Goal: Task Accomplishment & Management: Manage account settings

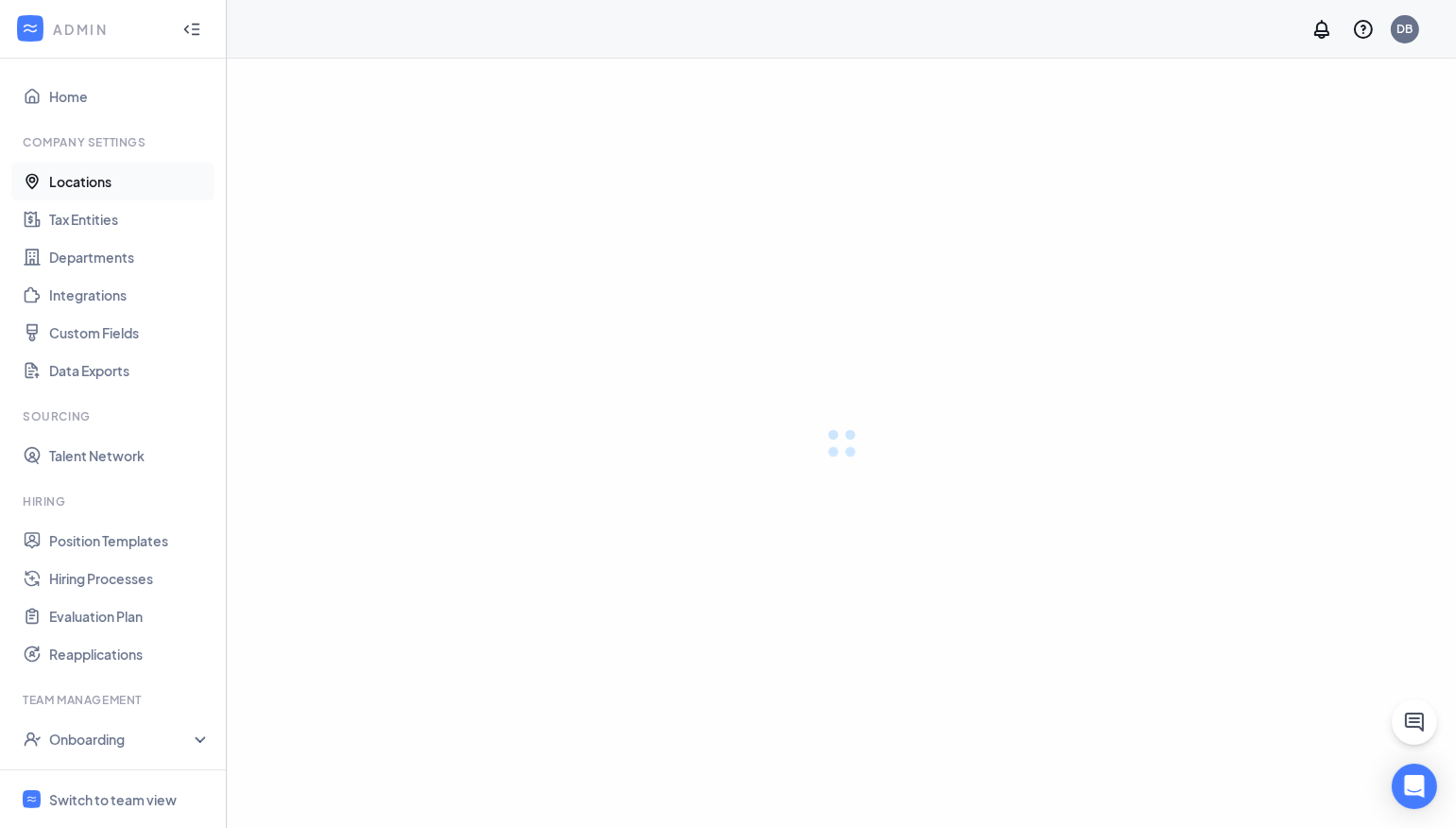
click at [83, 188] on link "Locations" at bounding box center [130, 181] width 161 height 38
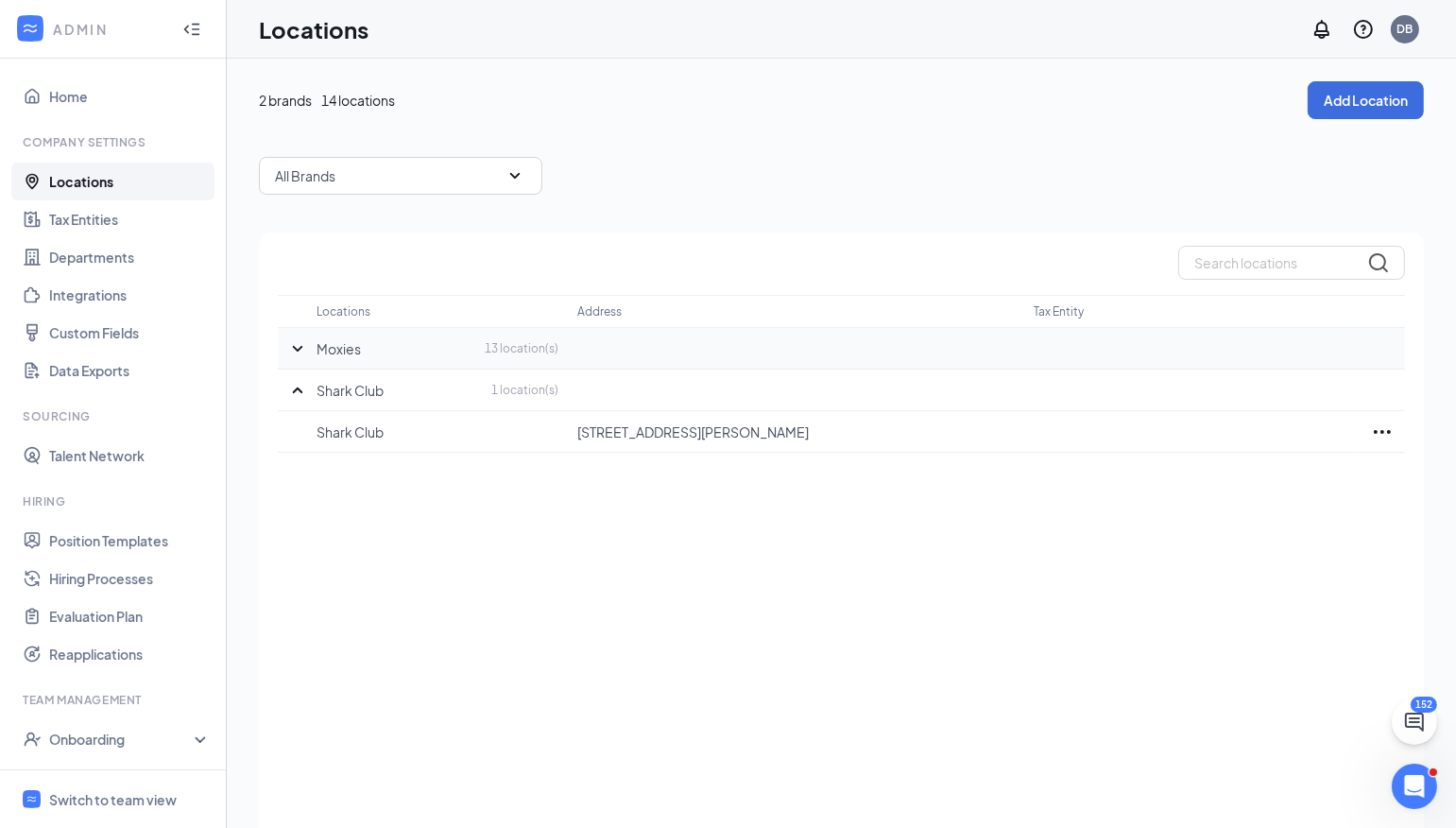
click at [305, 347] on icon "SmallChevronDown" at bounding box center [297, 348] width 23 height 23
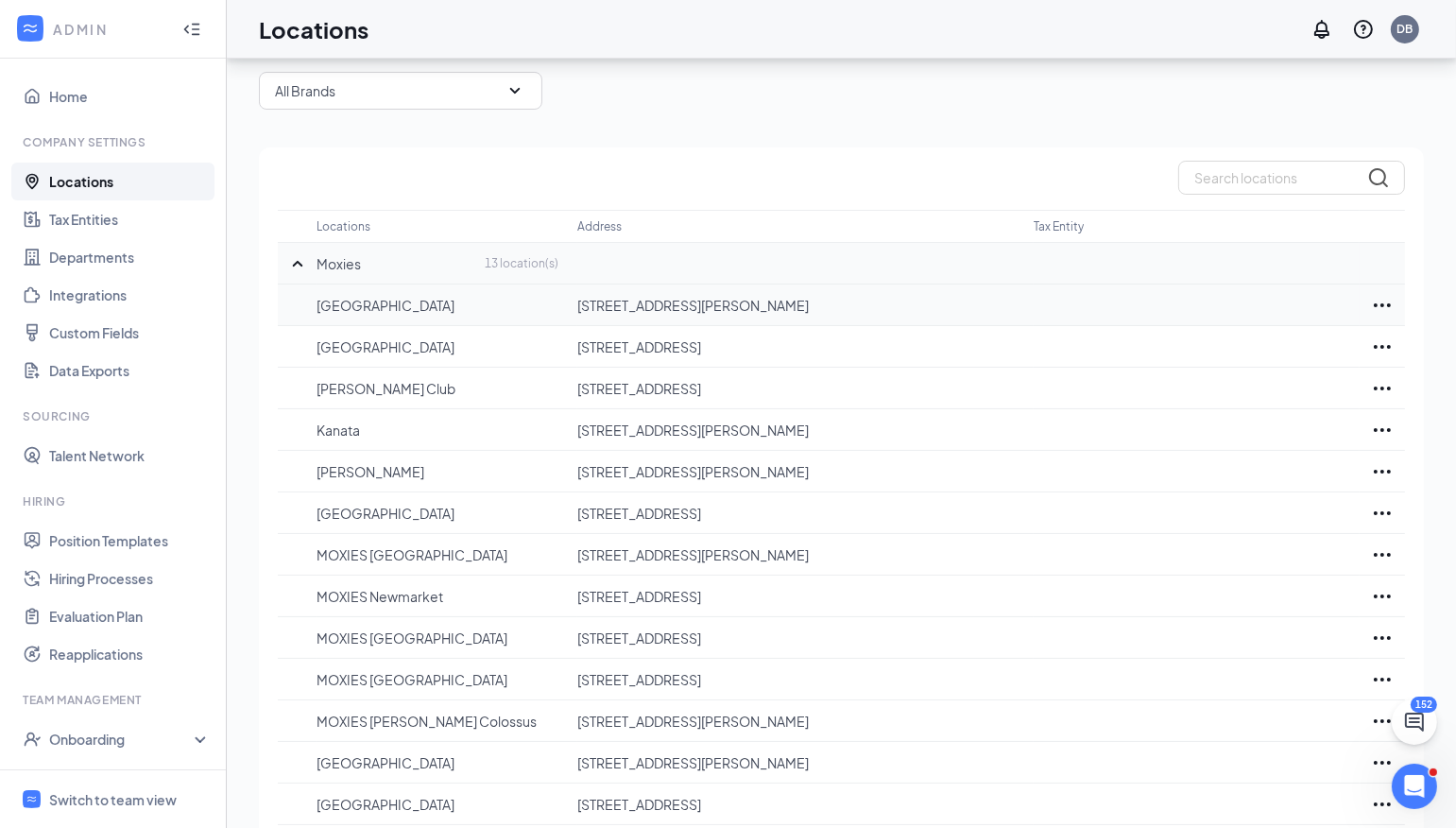
scroll to position [84, 0]
click at [468, 549] on p "MOXIES [GEOGRAPHIC_DATA]" at bounding box center [437, 555] width 241 height 19
click at [1387, 556] on icon "Ellipses" at bounding box center [1382, 556] width 17 height 4
click at [1249, 615] on p "Edit" at bounding box center [1299, 611] width 158 height 19
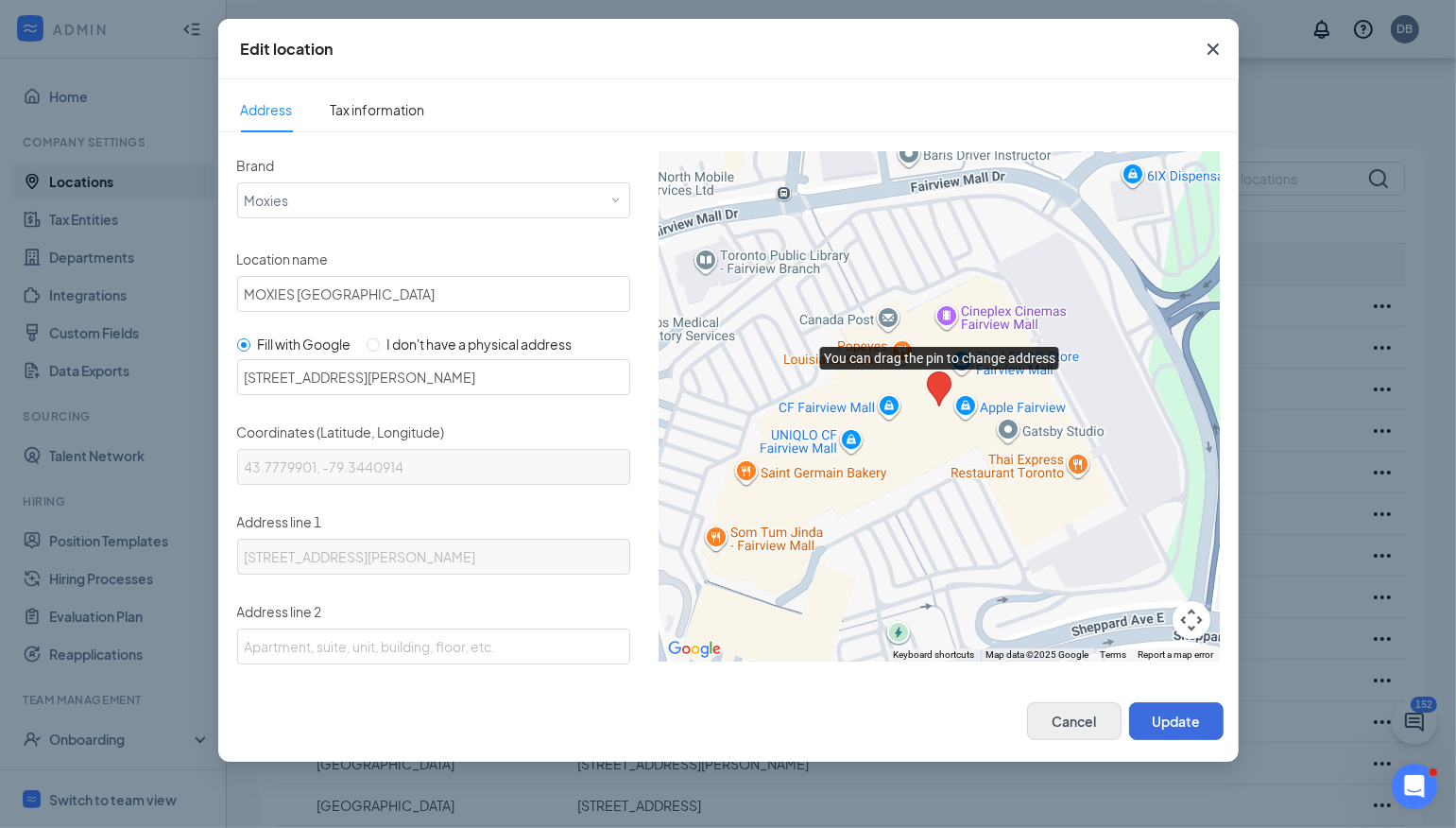
click at [1102, 732] on button "Cancel" at bounding box center [1073, 721] width 94 height 38
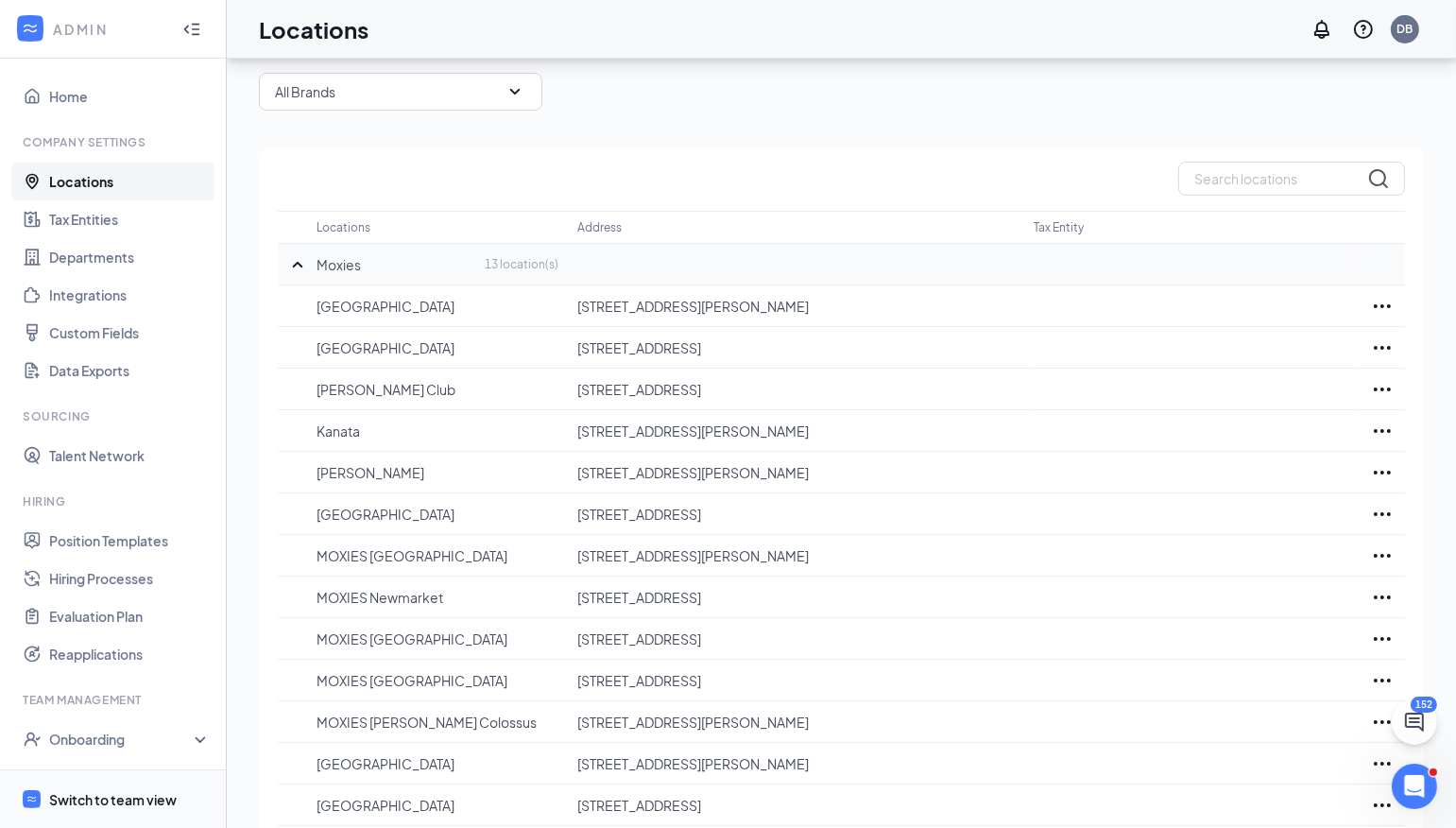
click at [90, 791] on div "Switch to team view" at bounding box center [113, 798] width 128 height 19
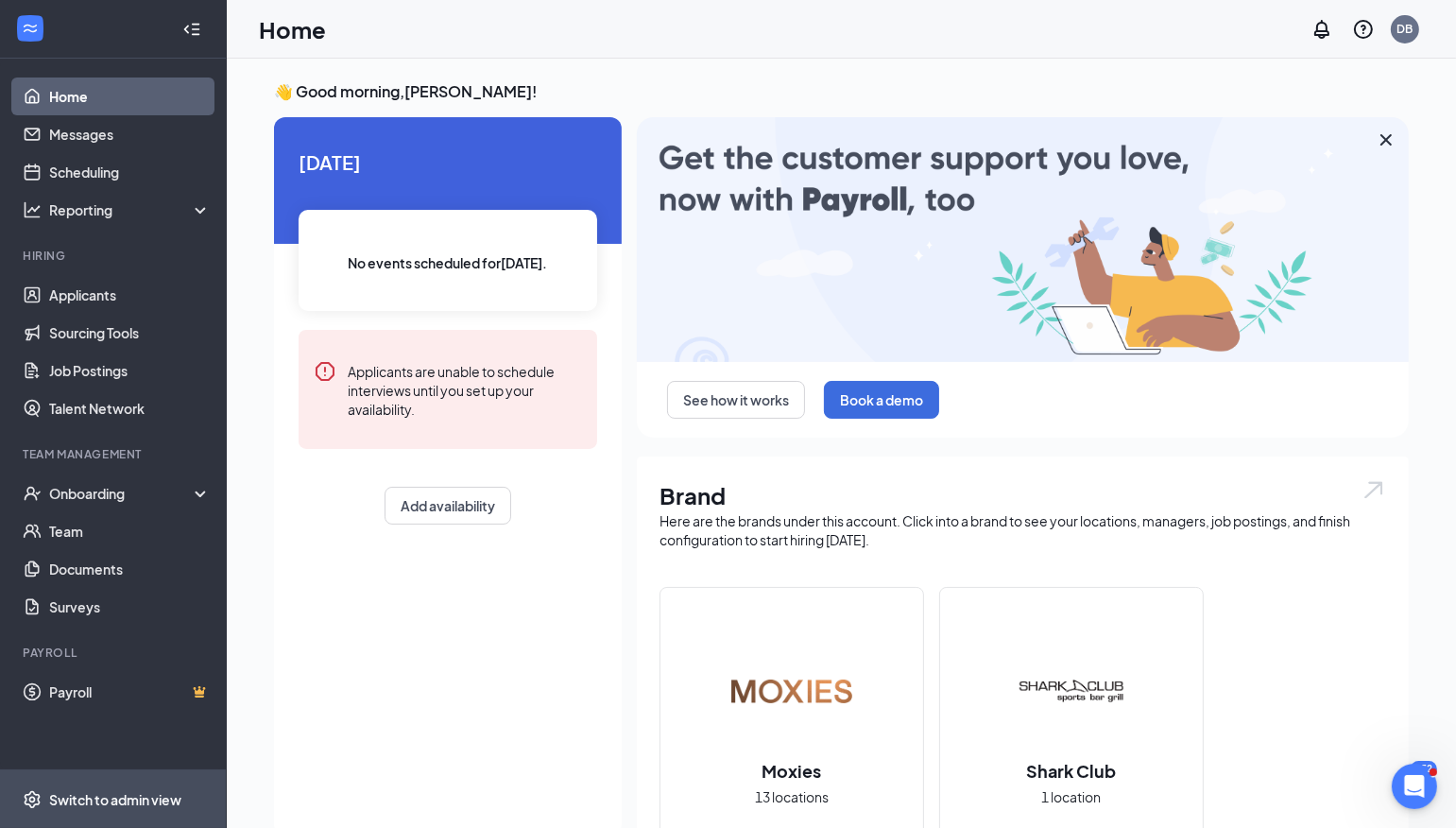
click at [43, 795] on li "Switch to admin view" at bounding box center [113, 798] width 226 height 57
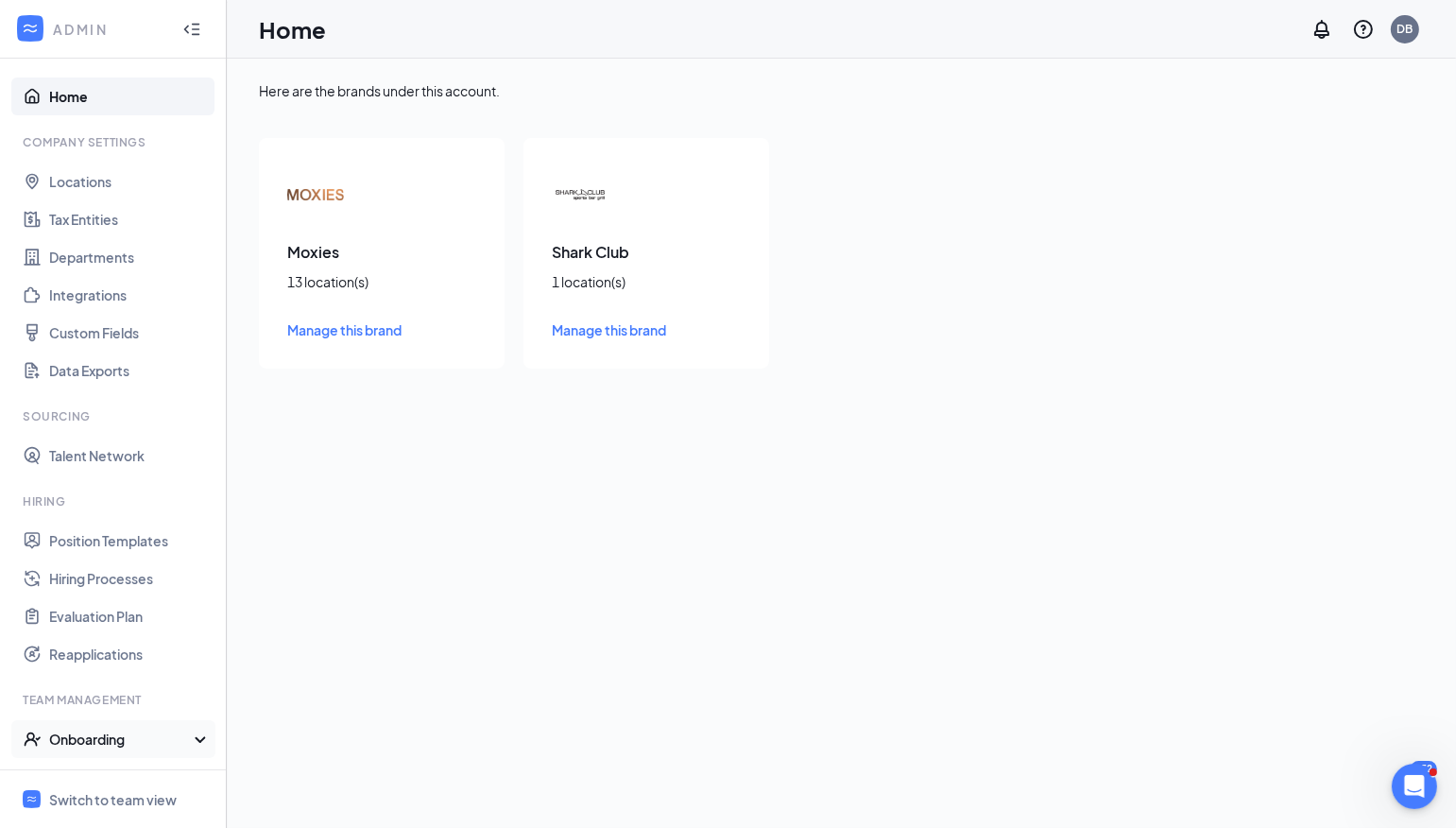
click at [202, 741] on icon at bounding box center [204, 741] width 15 height 0
click at [39, 796] on div at bounding box center [32, 798] width 23 height 23
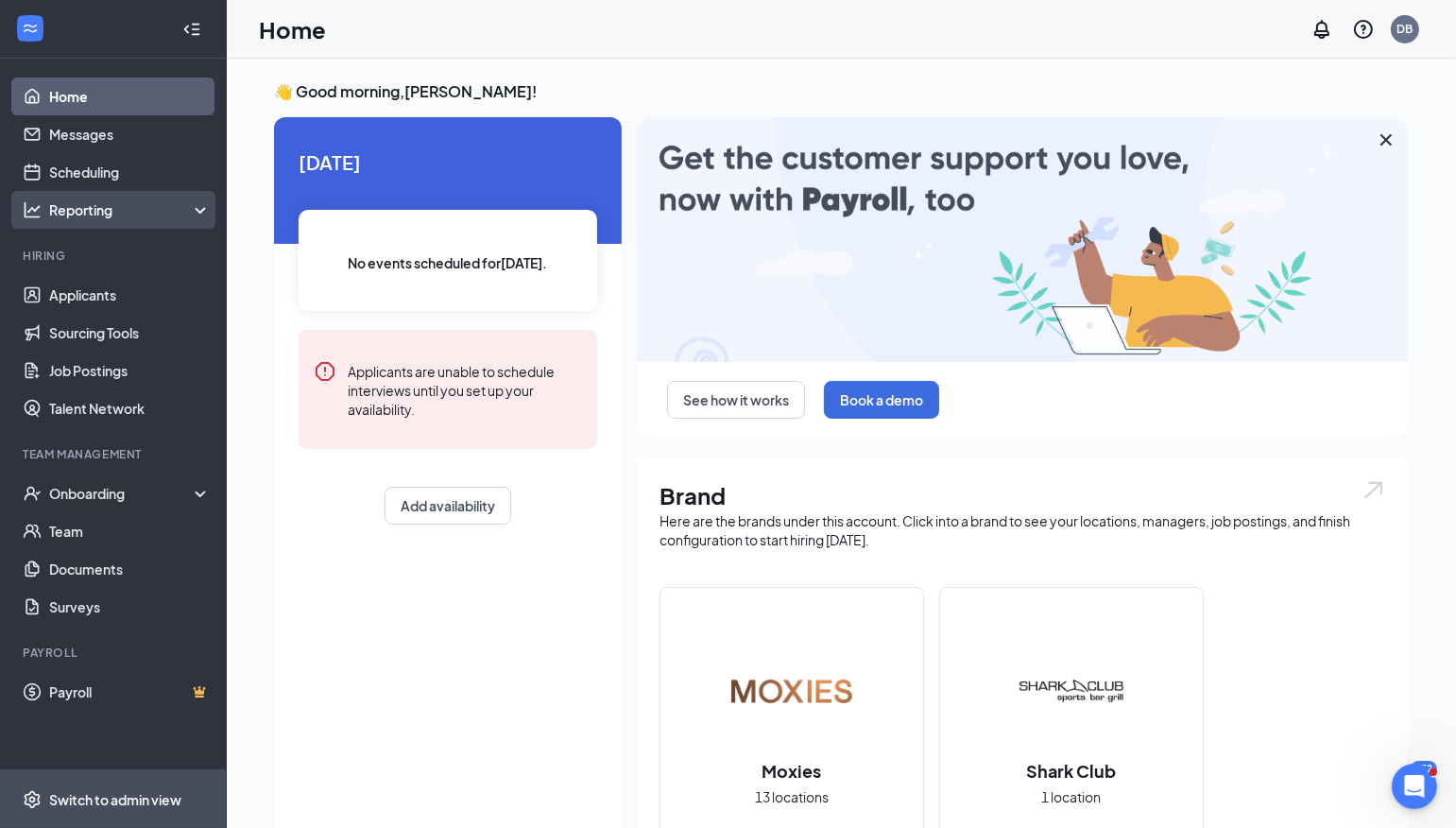
click at [199, 210] on div "Reporting" at bounding box center [131, 209] width 162 height 19
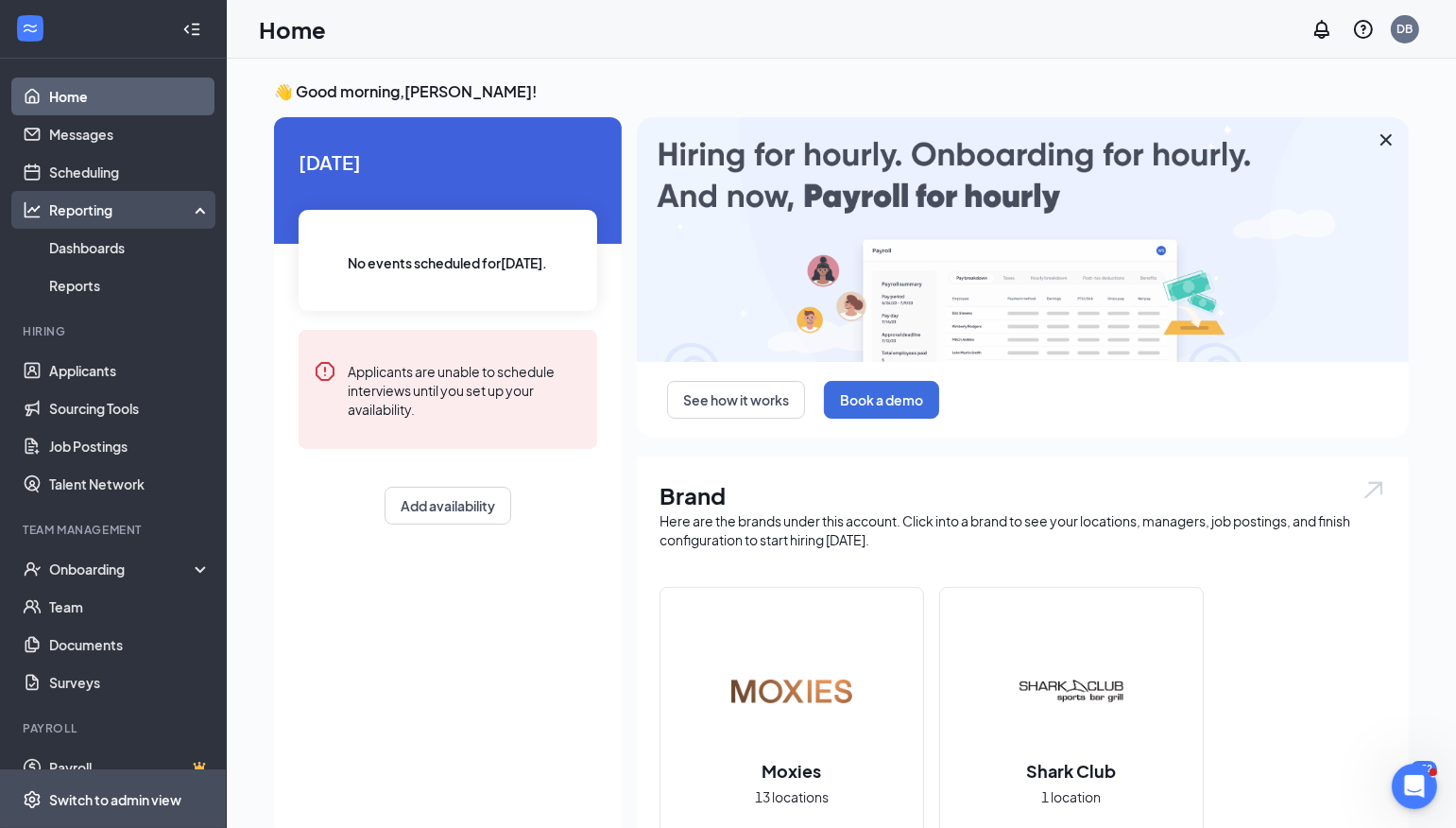
click at [199, 208] on icon at bounding box center [204, 208] width 15 height 0
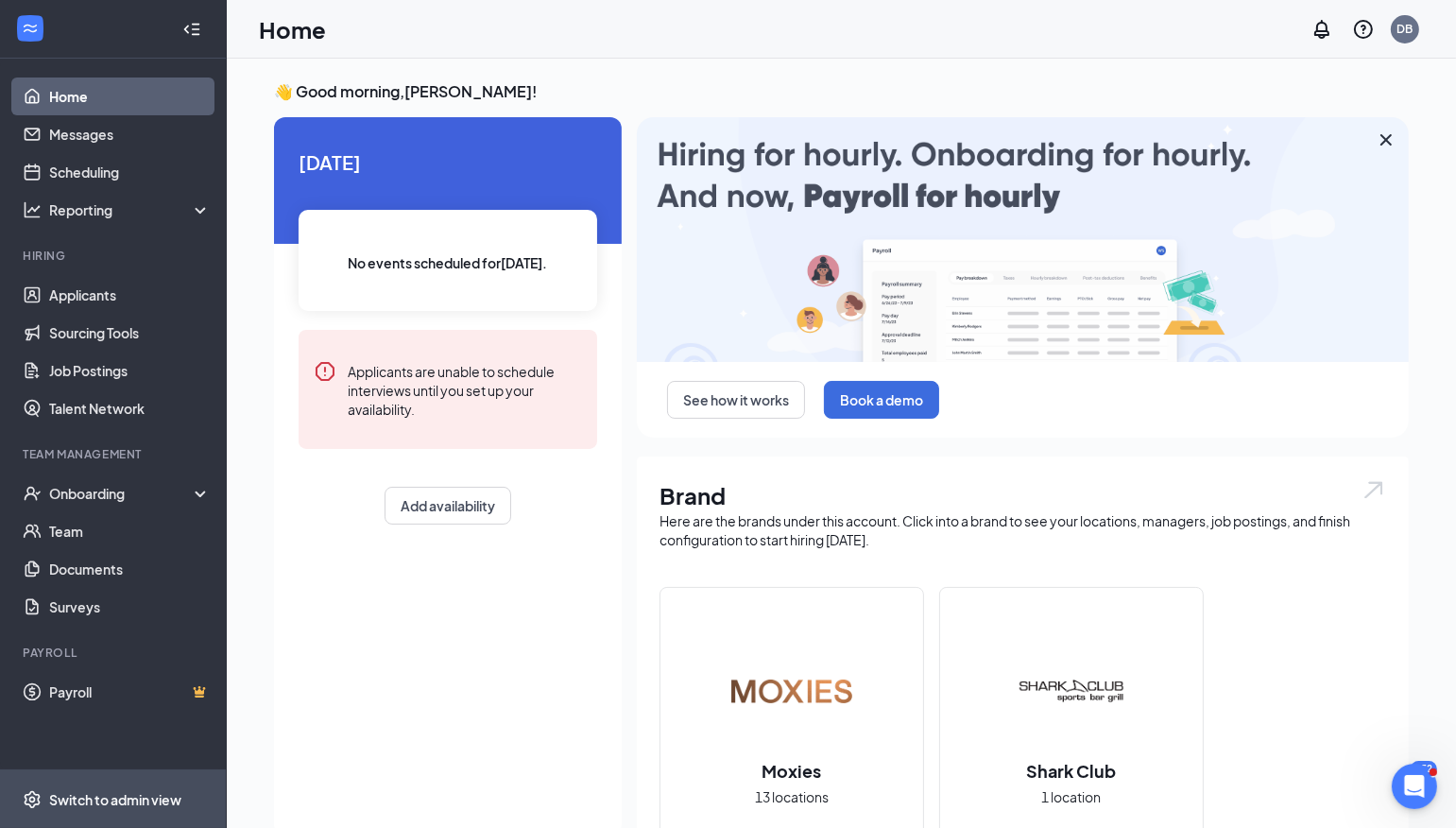
click at [24, 29] on icon "WorkstreamLogo" at bounding box center [30, 28] width 19 height 19
click at [803, 717] on img at bounding box center [791, 690] width 121 height 121
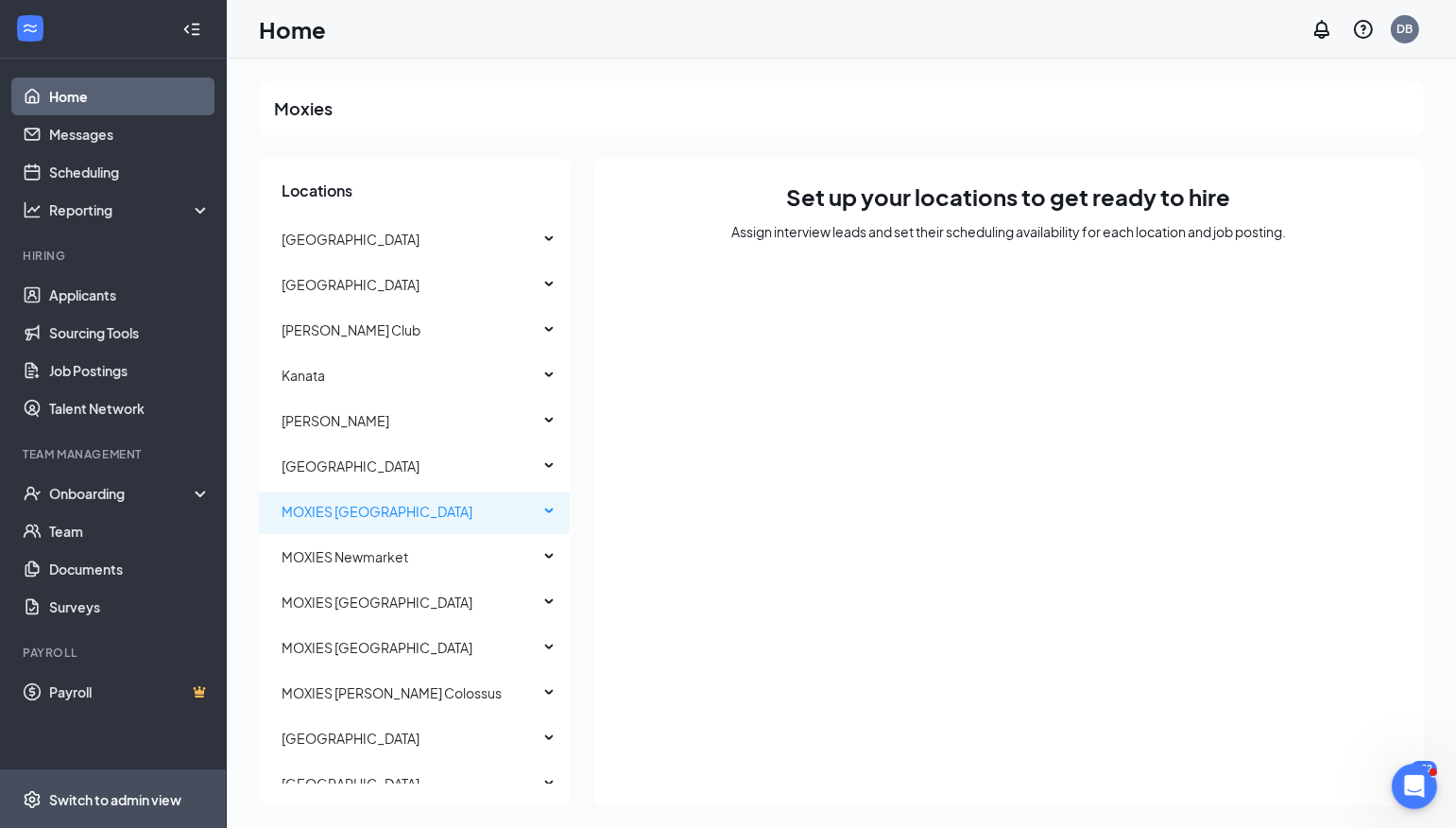
click at [349, 508] on span "MOXIES [GEOGRAPHIC_DATA]" at bounding box center [377, 510] width 191 height 17
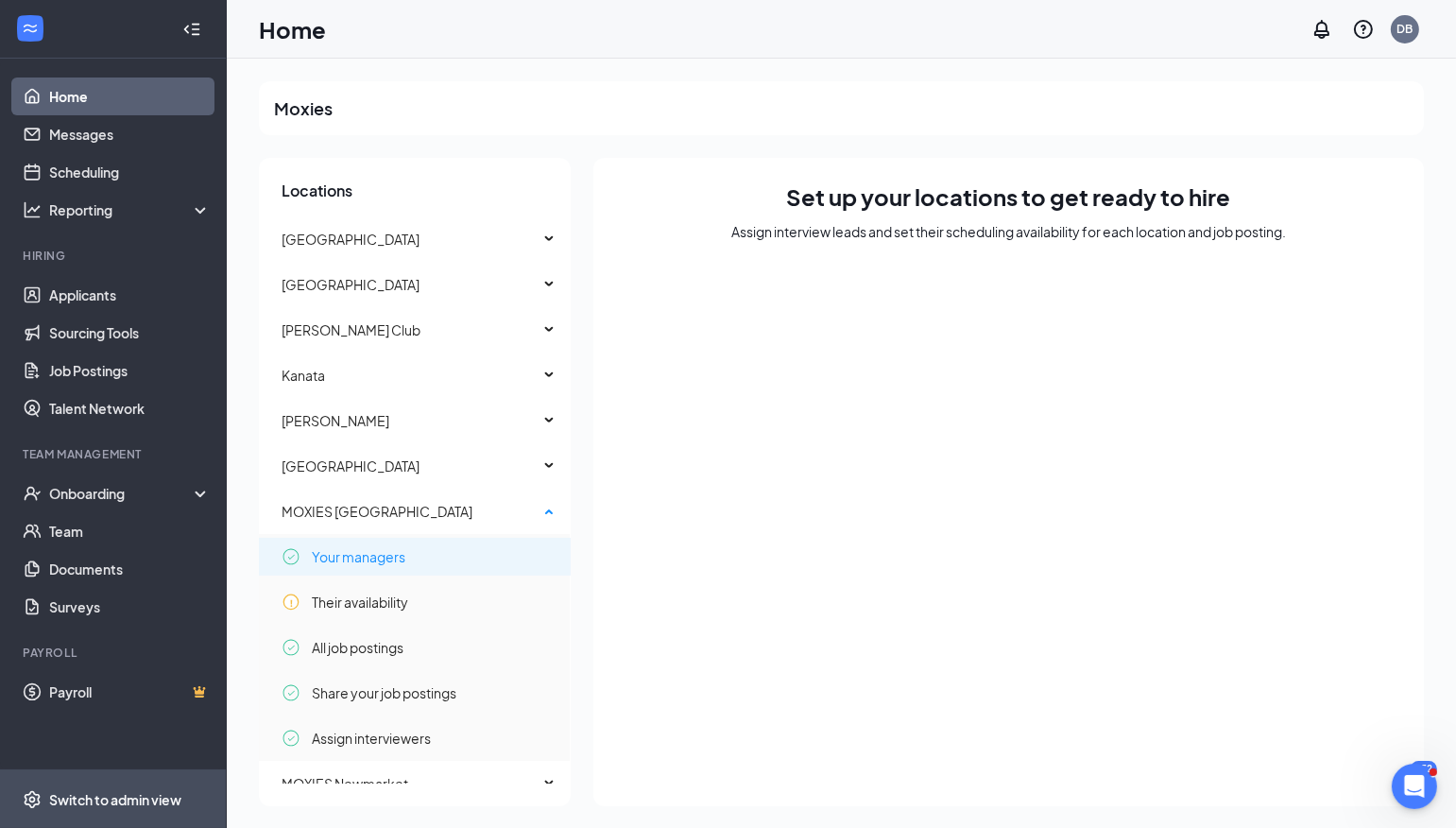
click at [407, 556] on div "Your managers" at bounding box center [418, 556] width 274 height 38
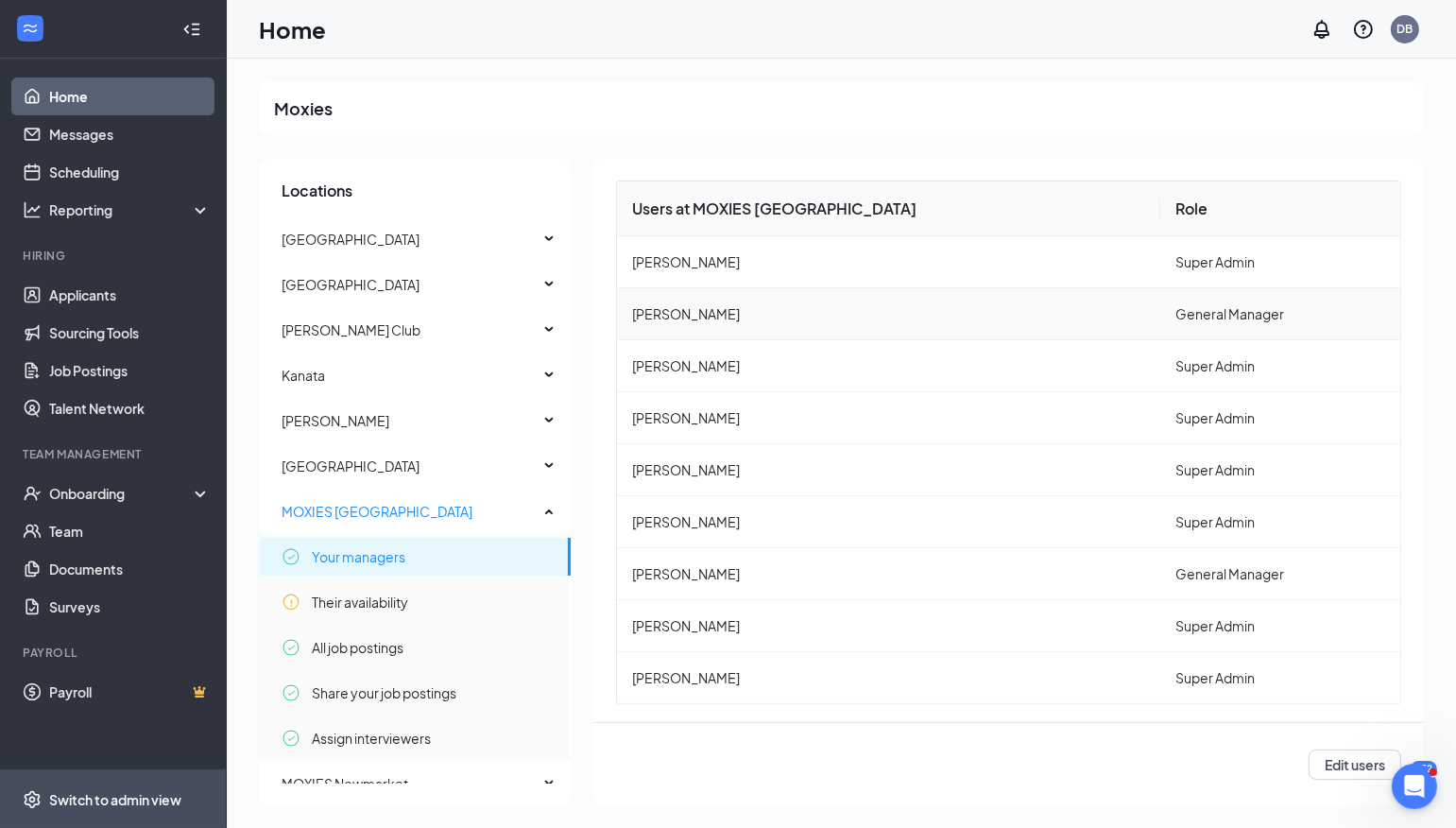
click at [691, 306] on td "[PERSON_NAME]" at bounding box center [888, 314] width 543 height 52
click at [1348, 772] on button "Edit users" at bounding box center [1355, 764] width 93 height 31
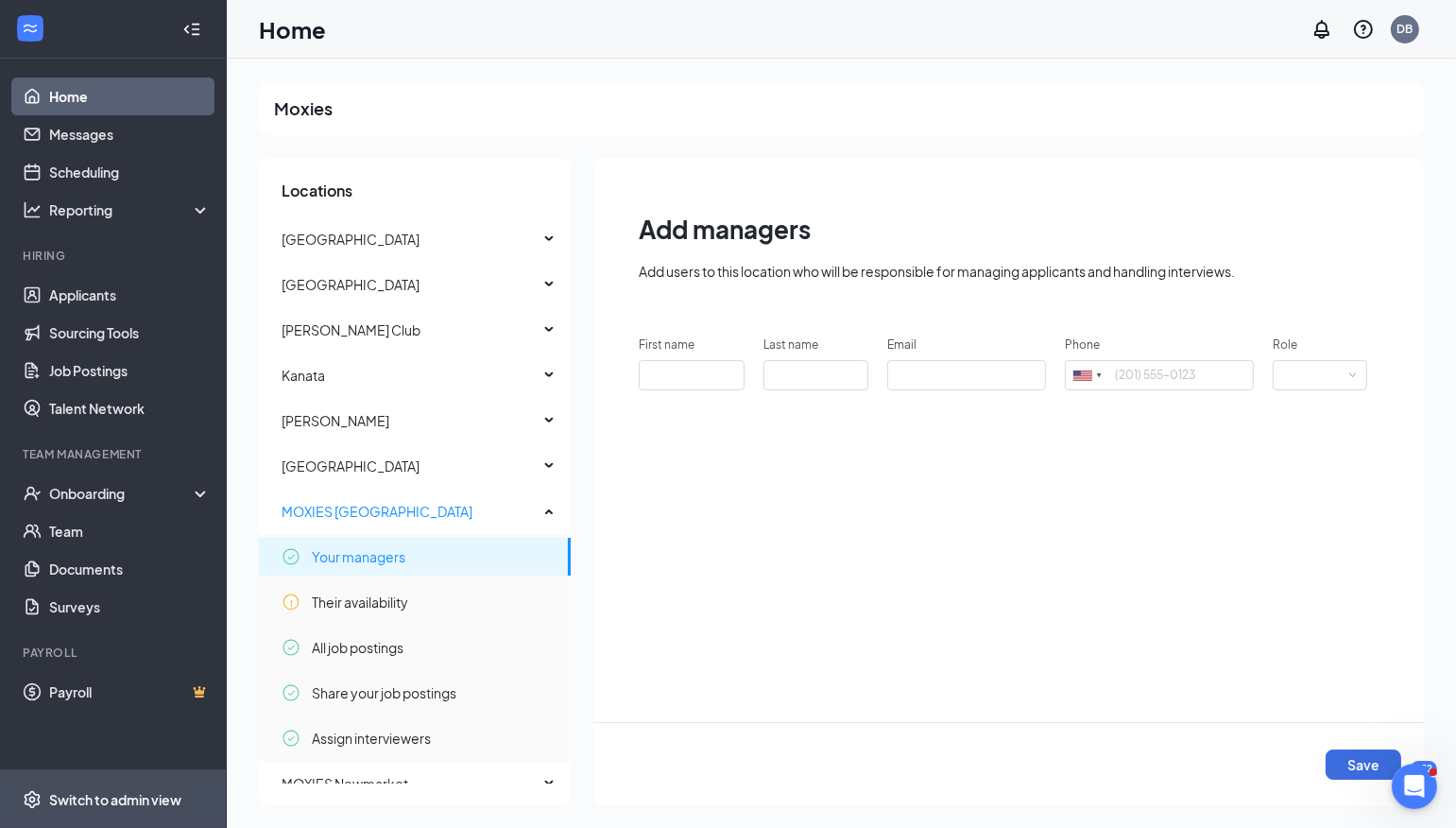
click at [1117, 486] on div "Add managers Add users to this location who will be responsible for managing ap…" at bounding box center [1008, 481] width 830 height 648
click at [393, 537] on span "Your managers" at bounding box center [358, 556] width 94 height 38
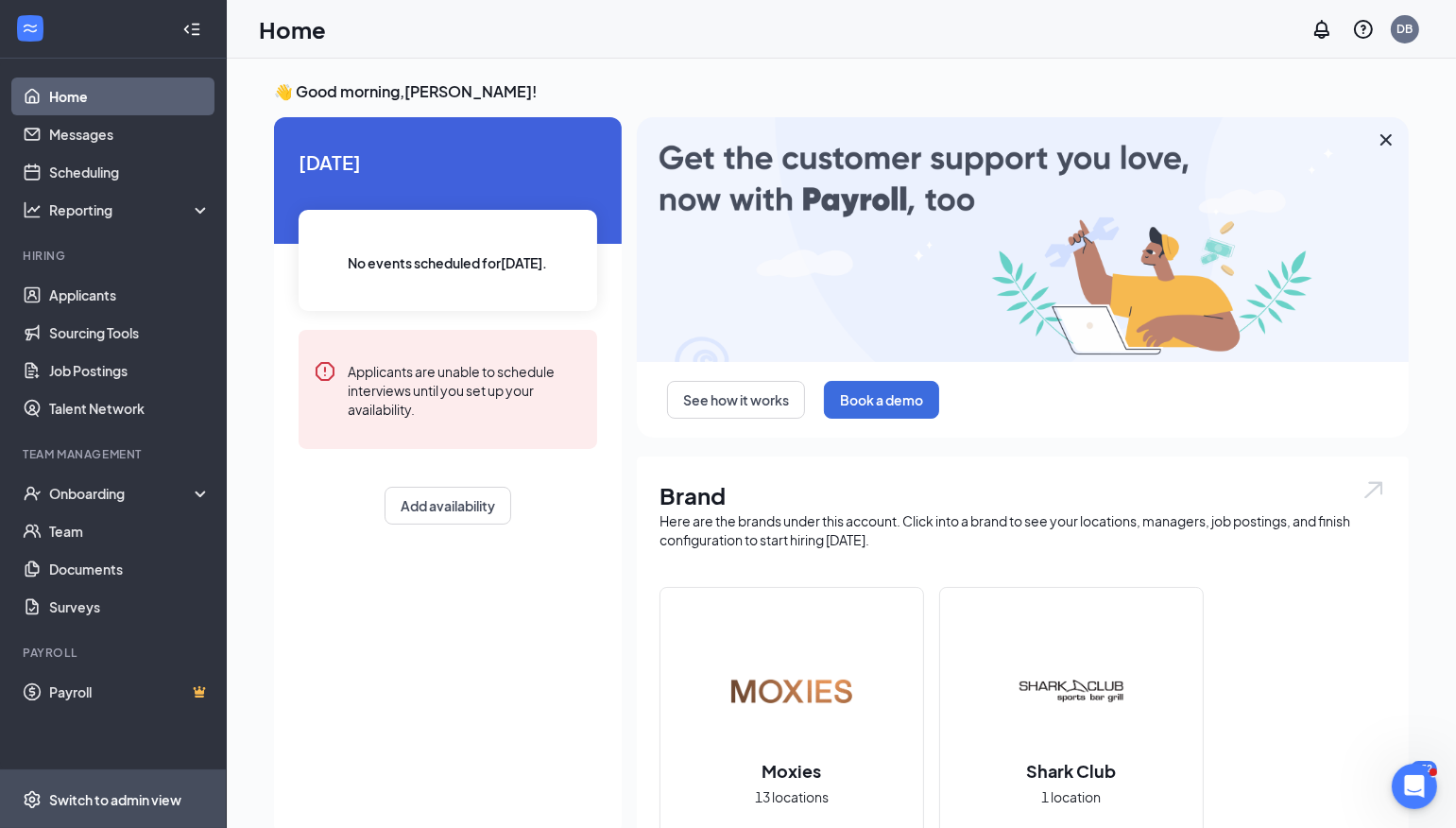
click at [807, 769] on h2 "Moxies" at bounding box center [792, 771] width 97 height 24
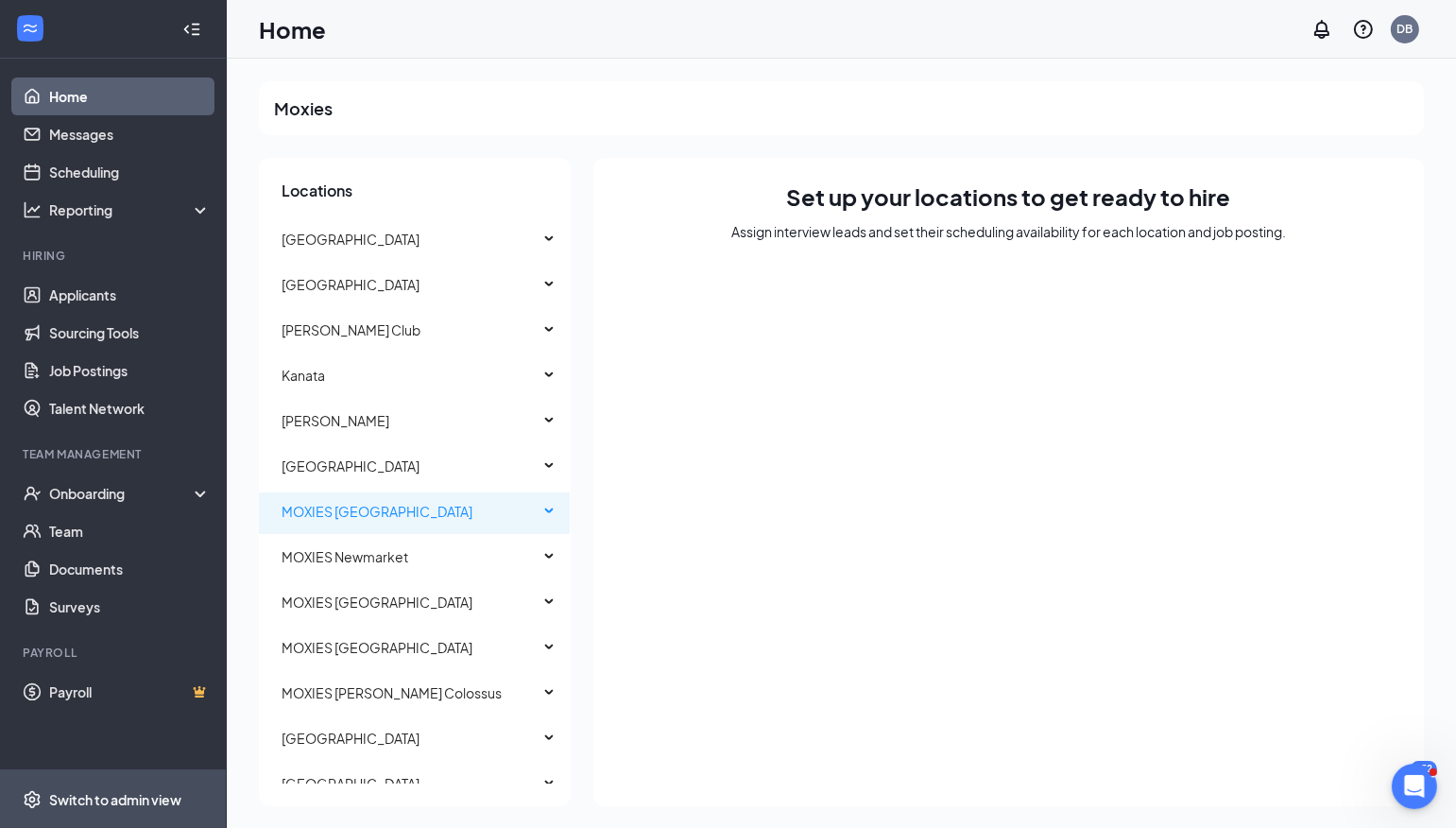
click at [427, 513] on span "MOXIES [GEOGRAPHIC_DATA]" at bounding box center [410, 511] width 257 height 38
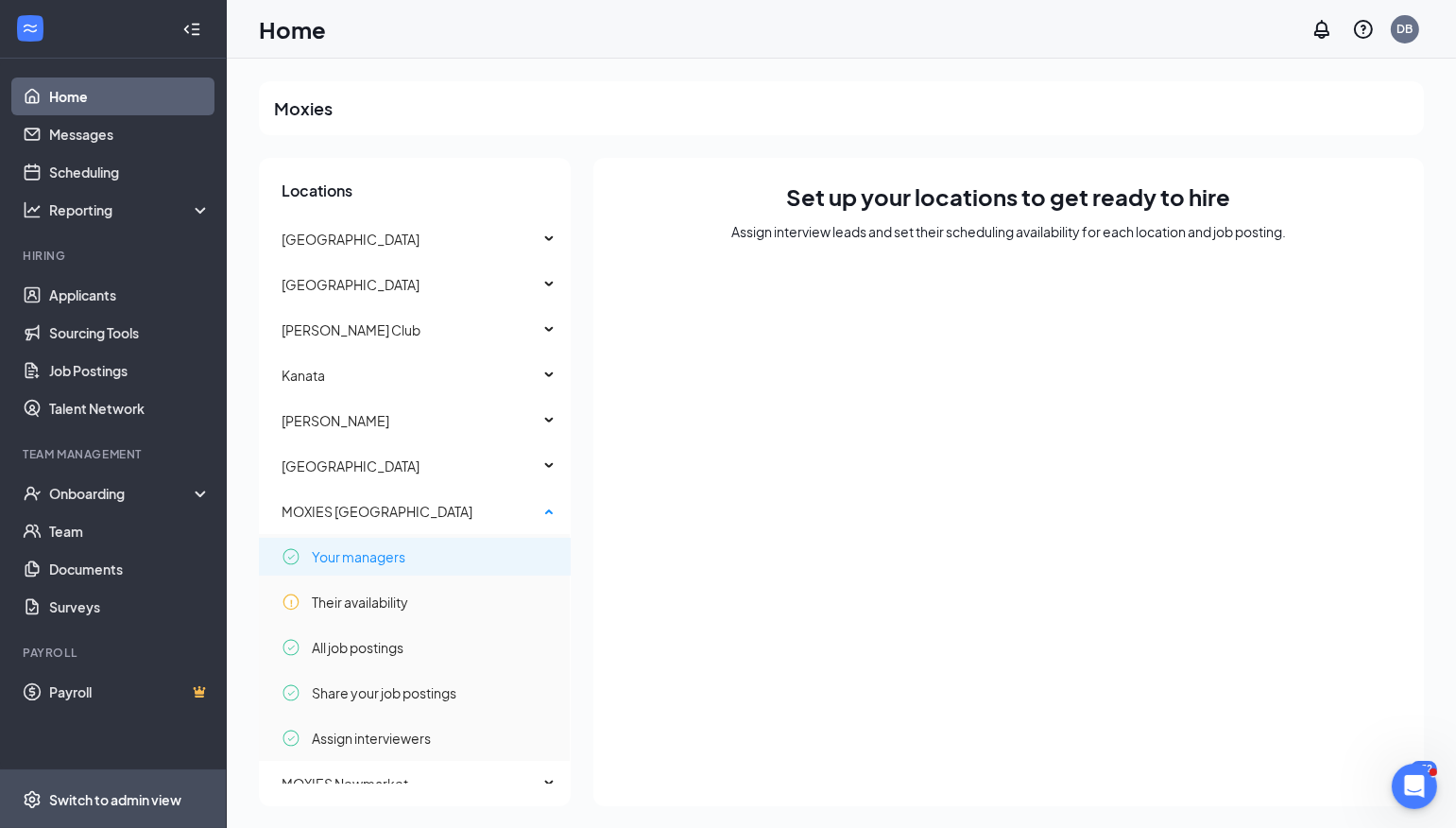
click at [391, 557] on span "Your managers" at bounding box center [358, 556] width 94 height 38
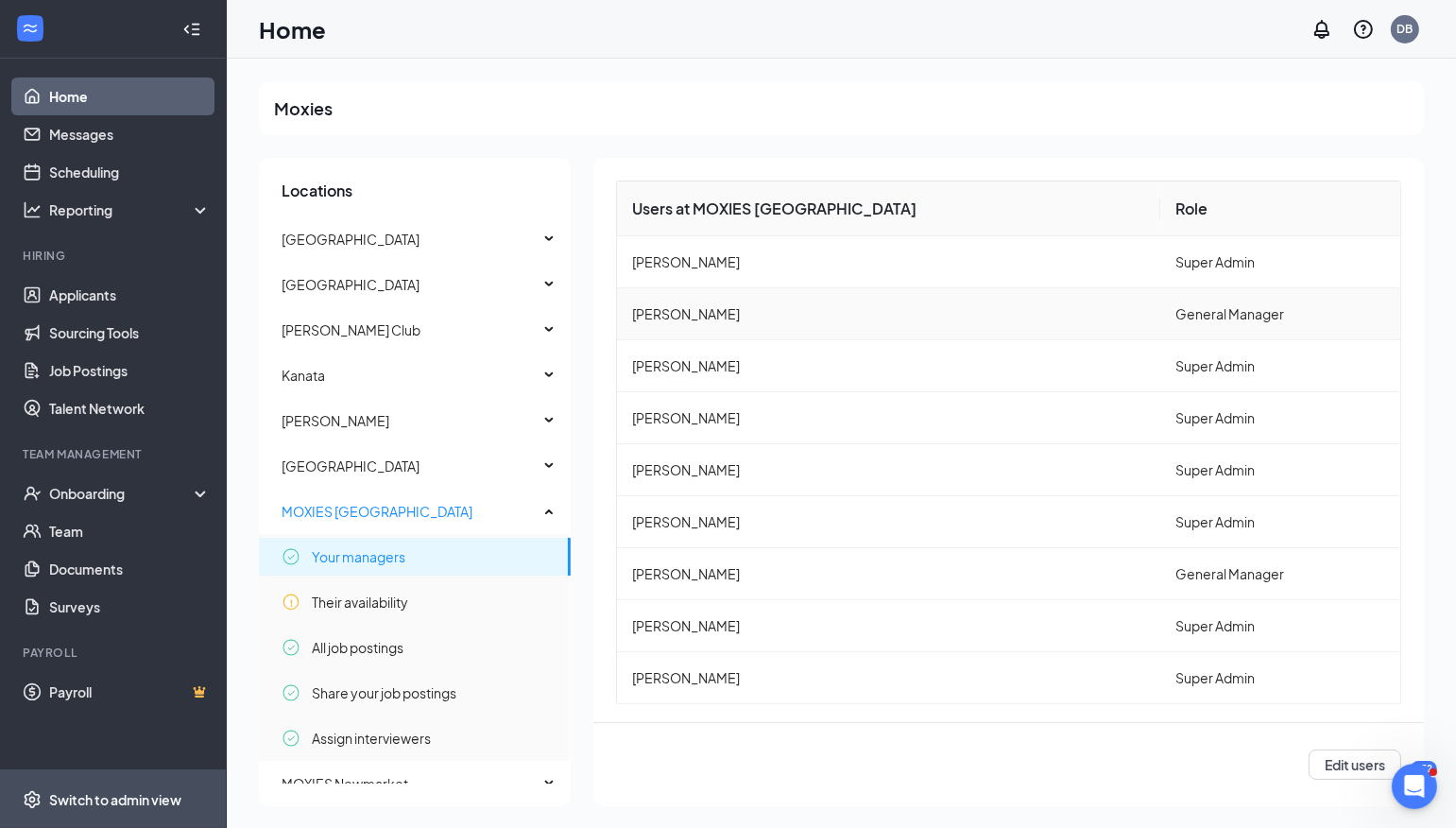
click at [722, 310] on td "[PERSON_NAME]" at bounding box center [888, 314] width 543 height 52
click at [695, 309] on td "[PERSON_NAME]" at bounding box center [888, 313] width 543 height 52
click at [1326, 759] on button "Edit users" at bounding box center [1355, 763] width 93 height 31
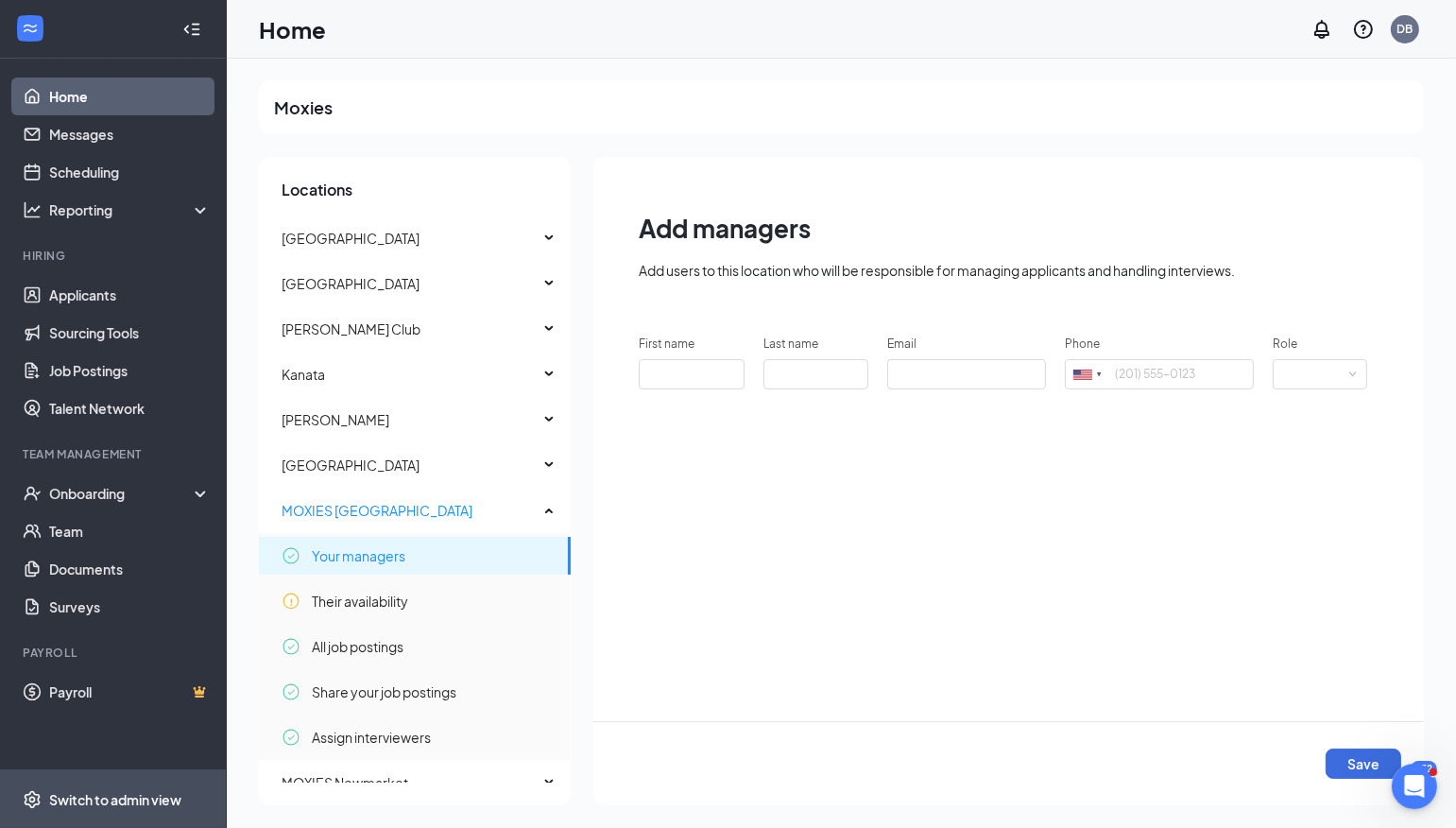
click at [78, 792] on div "Switch to admin view" at bounding box center [116, 798] width 133 height 19
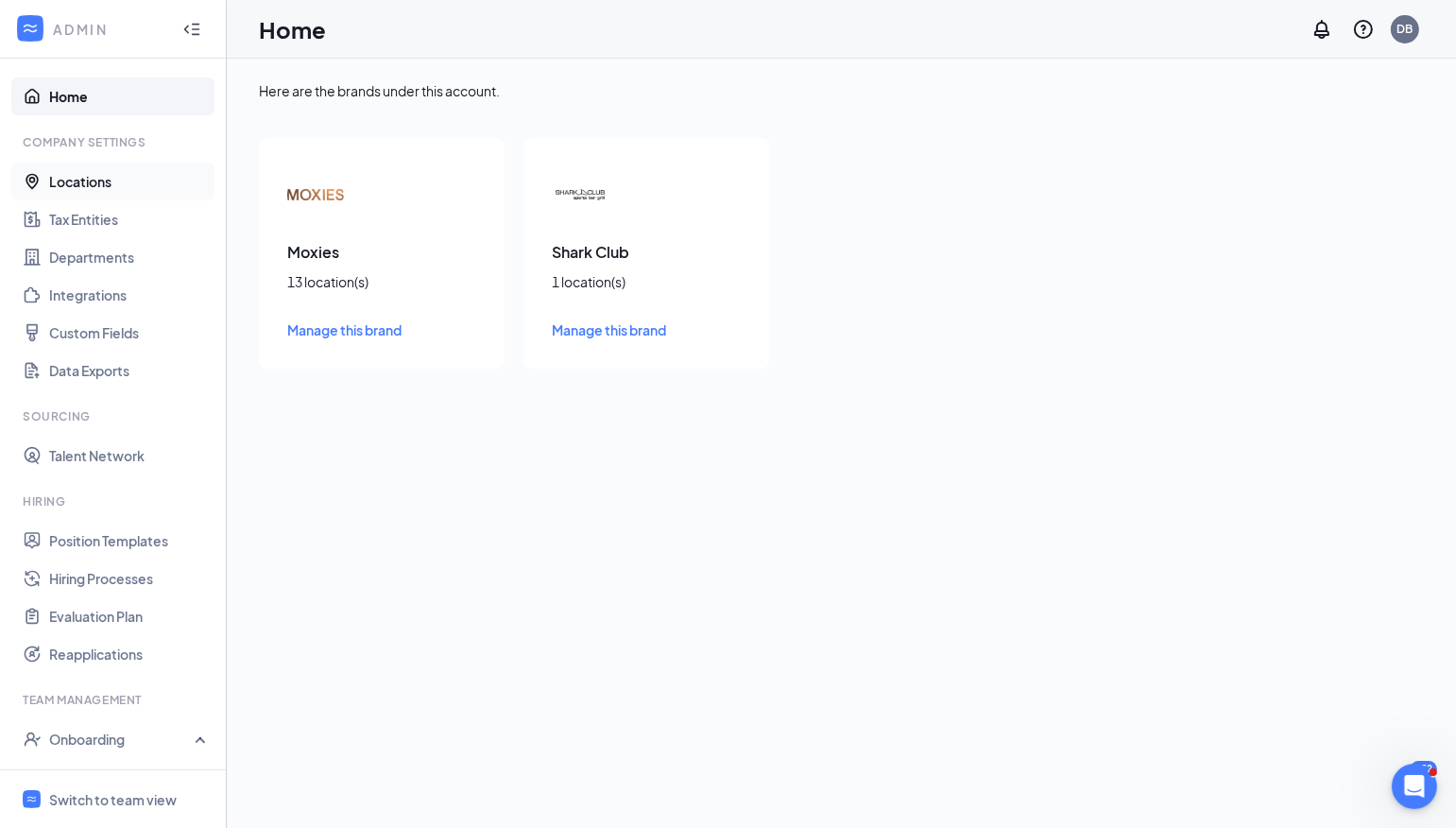
click at [112, 177] on link "Locations" at bounding box center [130, 181] width 161 height 38
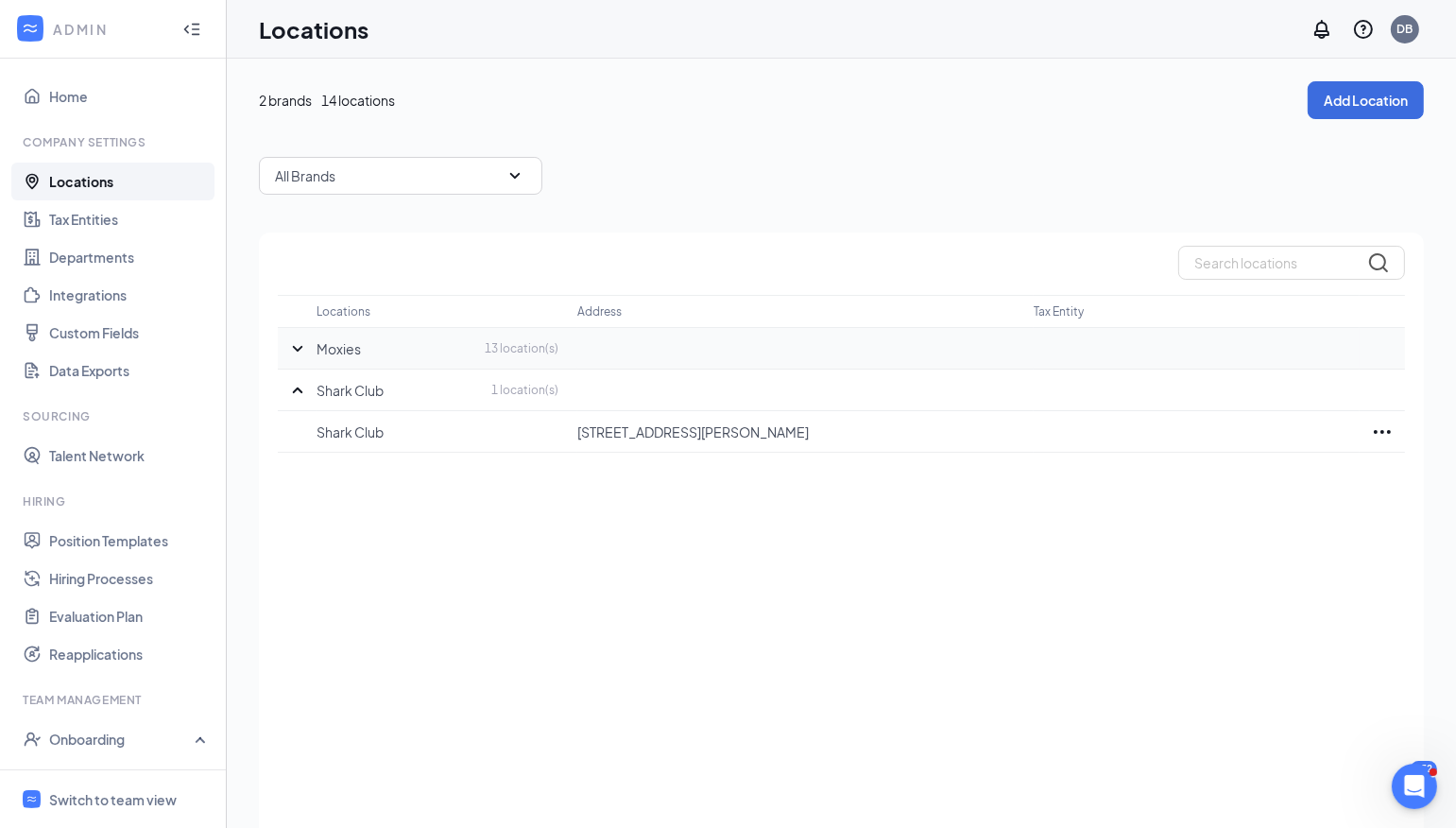
click at [300, 345] on icon "SmallChevronDown" at bounding box center [297, 348] width 23 height 23
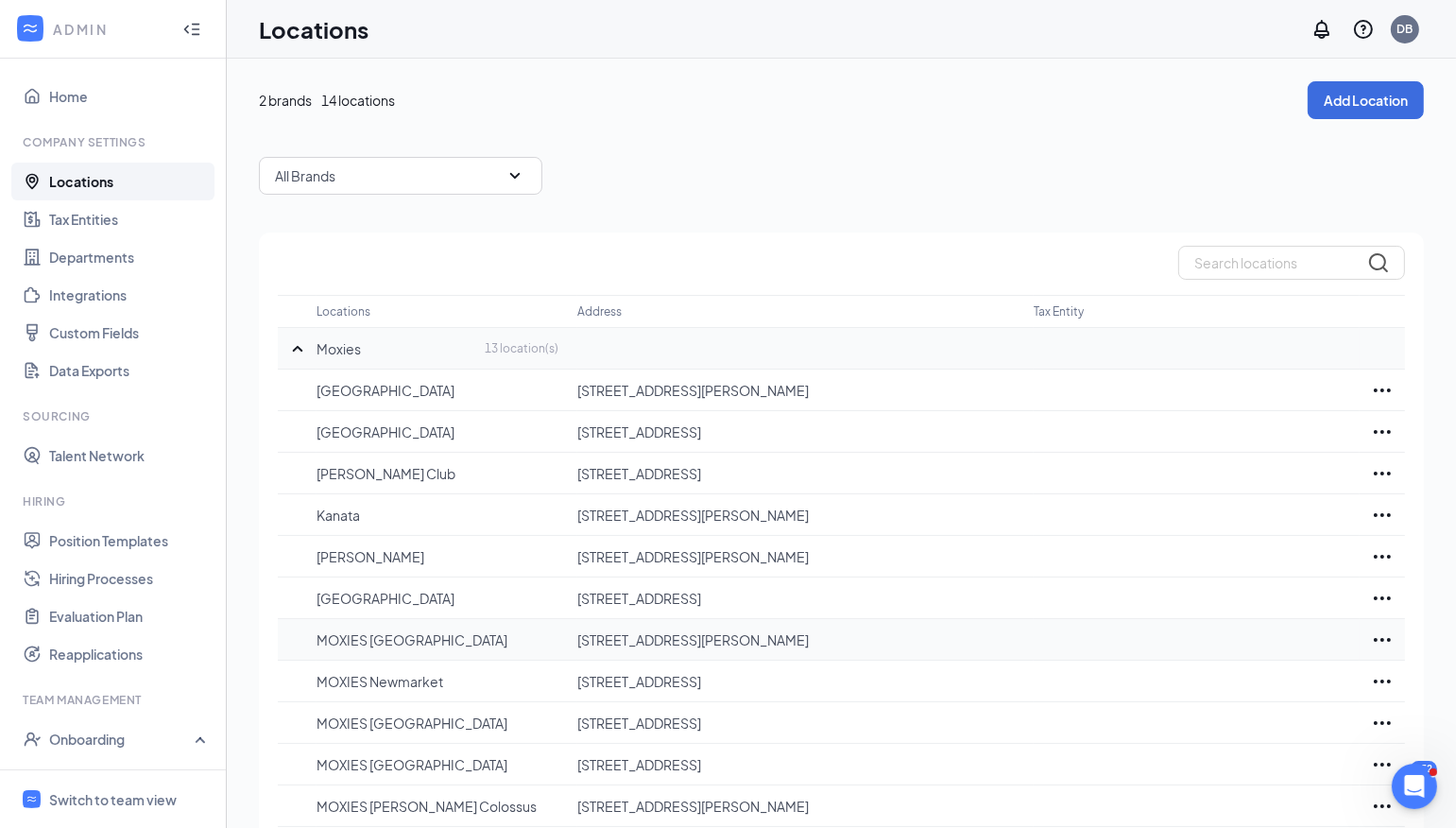
click at [394, 637] on p "MOXIES [GEOGRAPHIC_DATA]" at bounding box center [437, 639] width 241 height 19
click at [1389, 640] on icon "Ellipses" at bounding box center [1382, 640] width 17 height 4
click at [1179, 622] on td at bounding box center [1196, 640] width 325 height 42
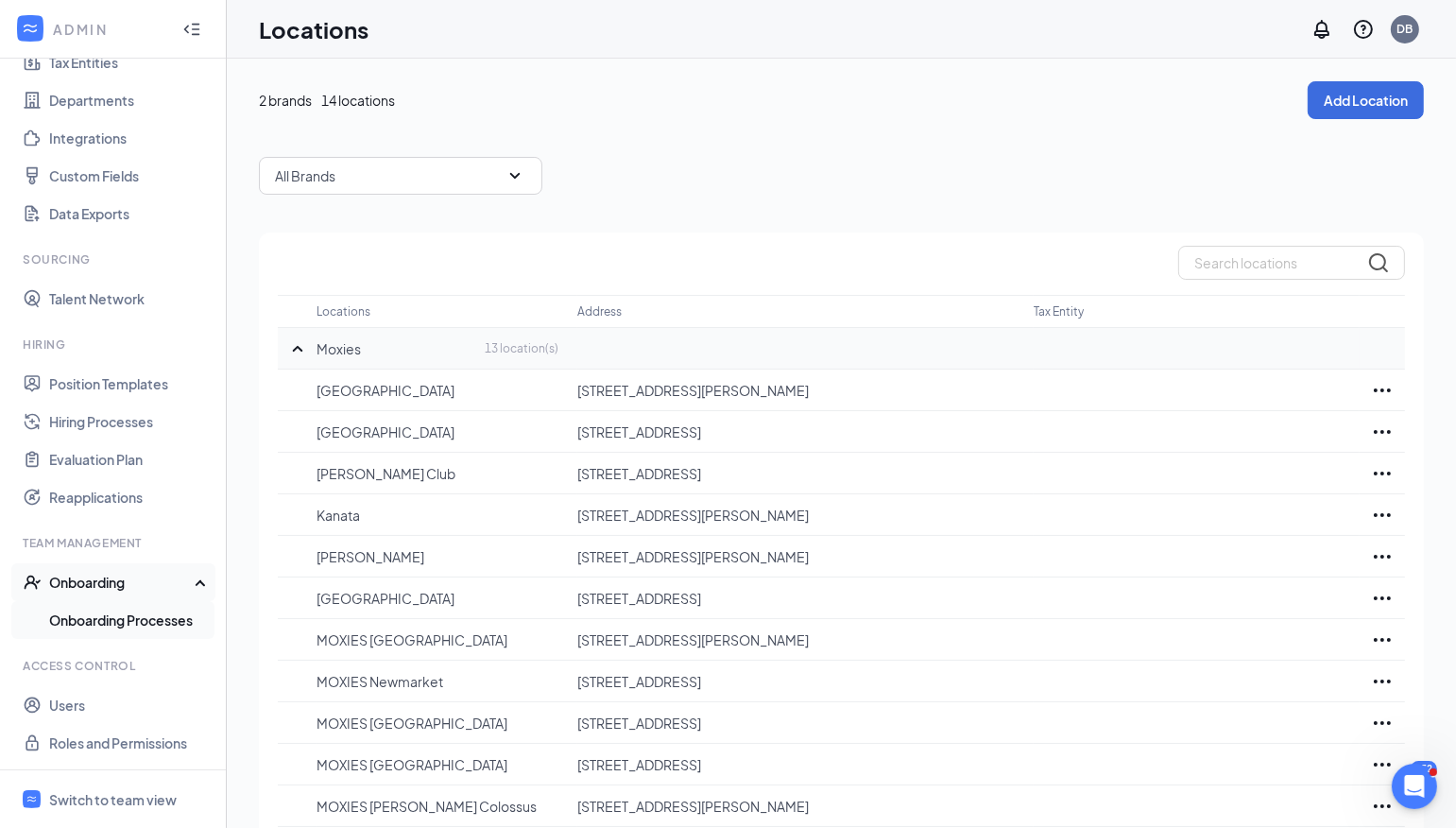
scroll to position [156, 0]
click at [79, 691] on link "Users" at bounding box center [130, 705] width 161 height 38
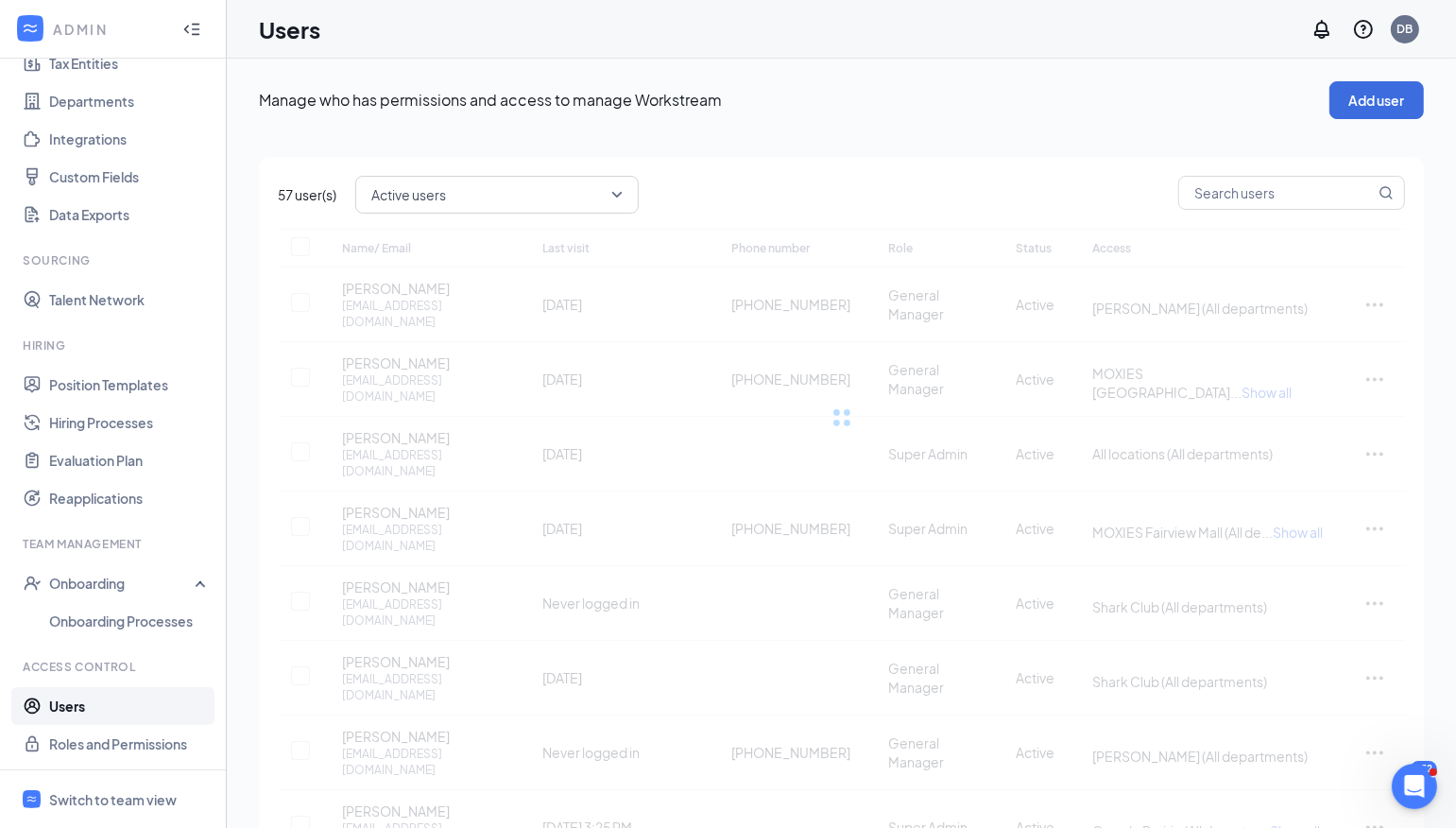
checkbox input "false"
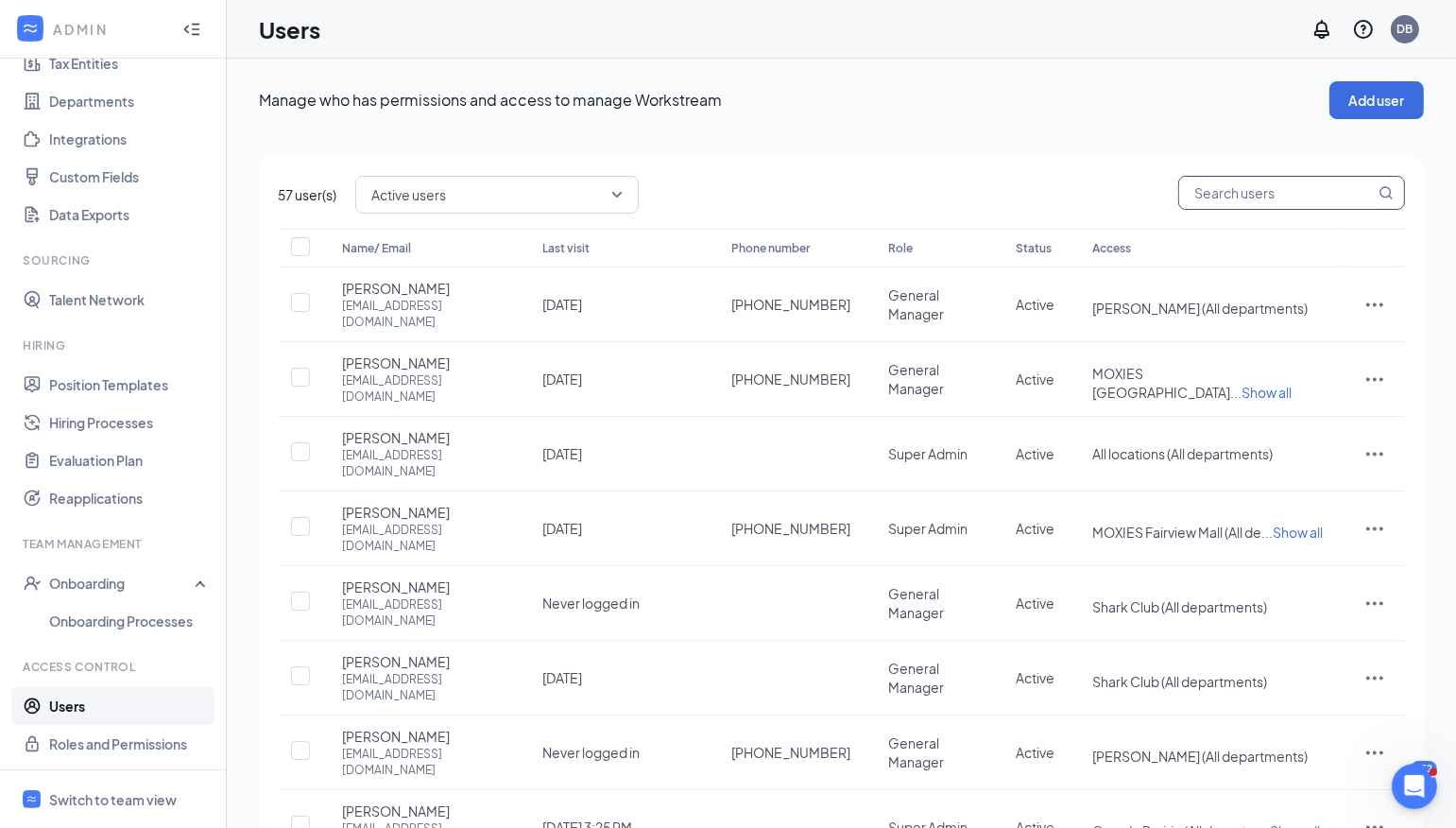
click at [1315, 192] on input "text" at bounding box center [1277, 193] width 196 height 32
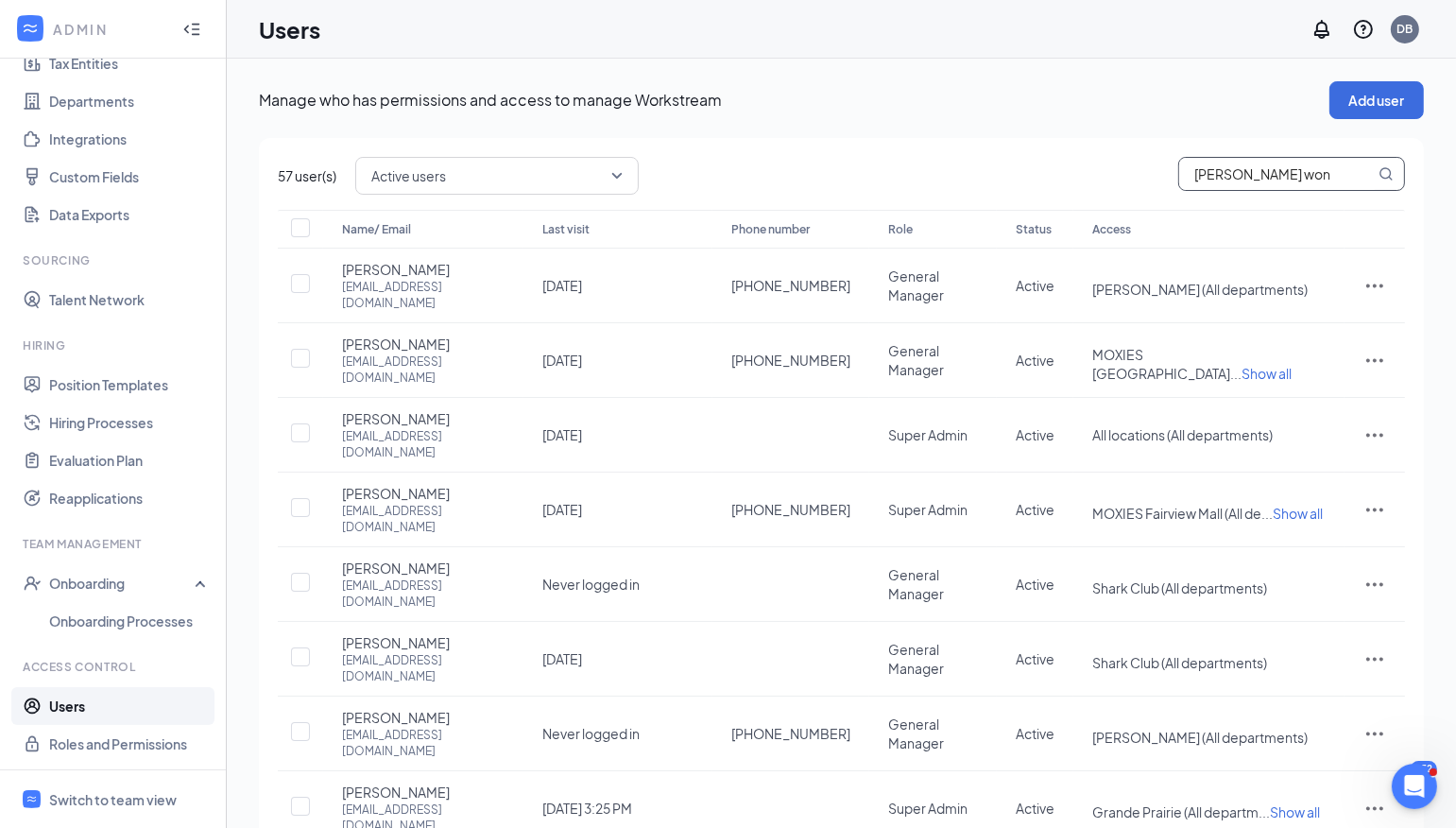
type input "[PERSON_NAME]"
checkbox input "true"
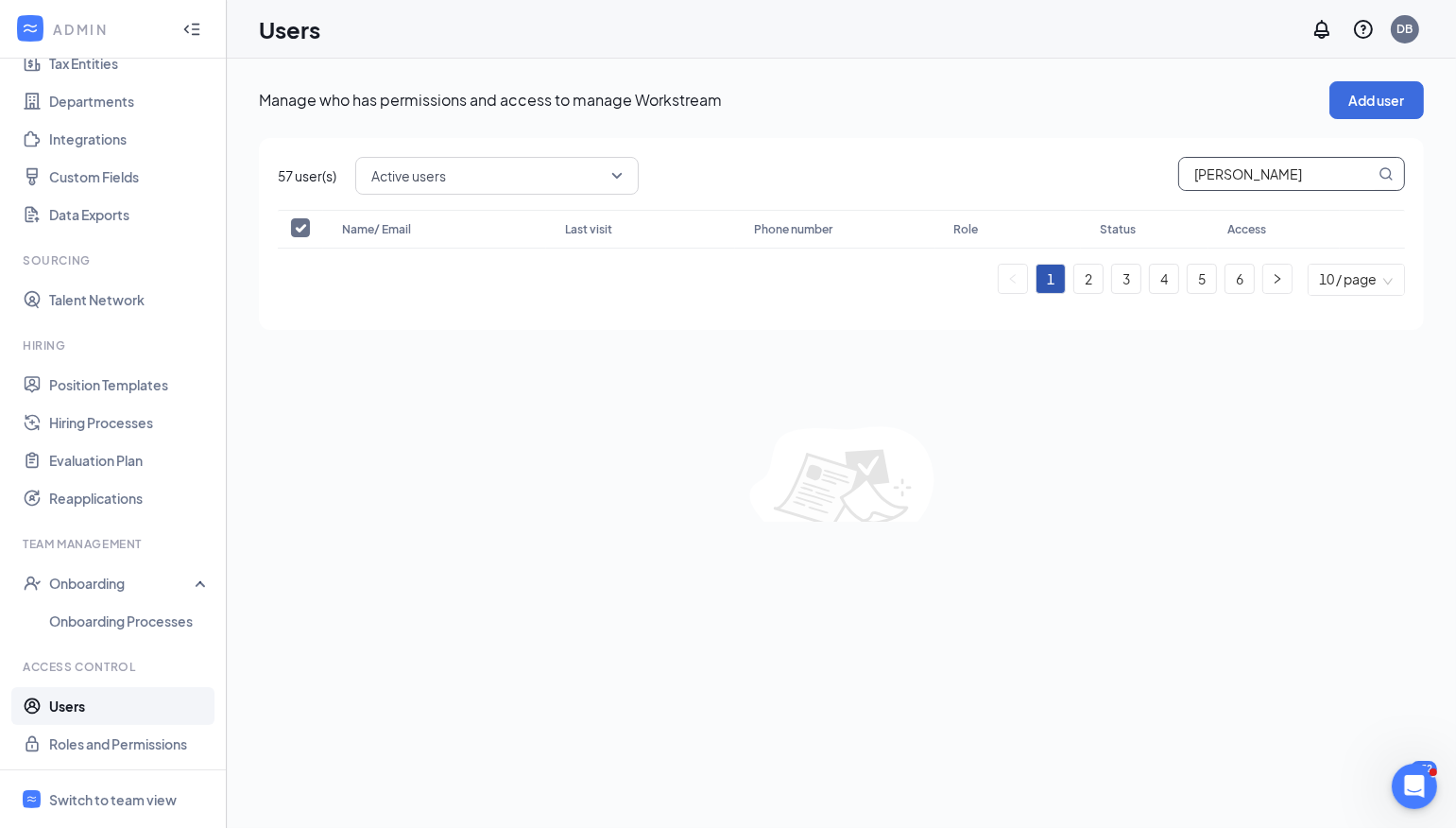
type input "[PERSON_NAME]"
checkbox input "false"
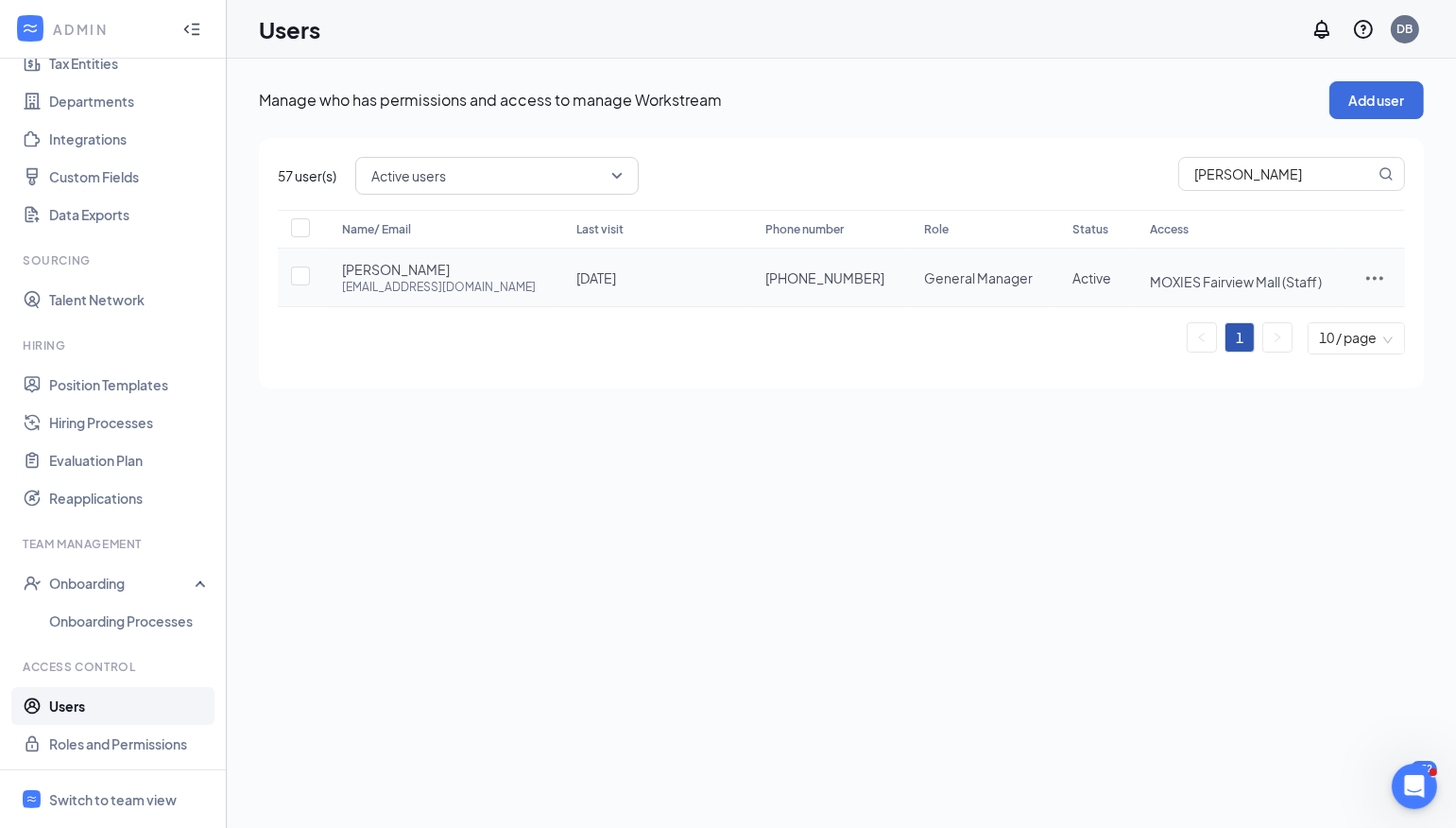
click at [1363, 278] on icon "ActionsIcon" at bounding box center [1374, 277] width 23 height 23
click at [1326, 320] on span "Edit user" at bounding box center [1312, 316] width 117 height 21
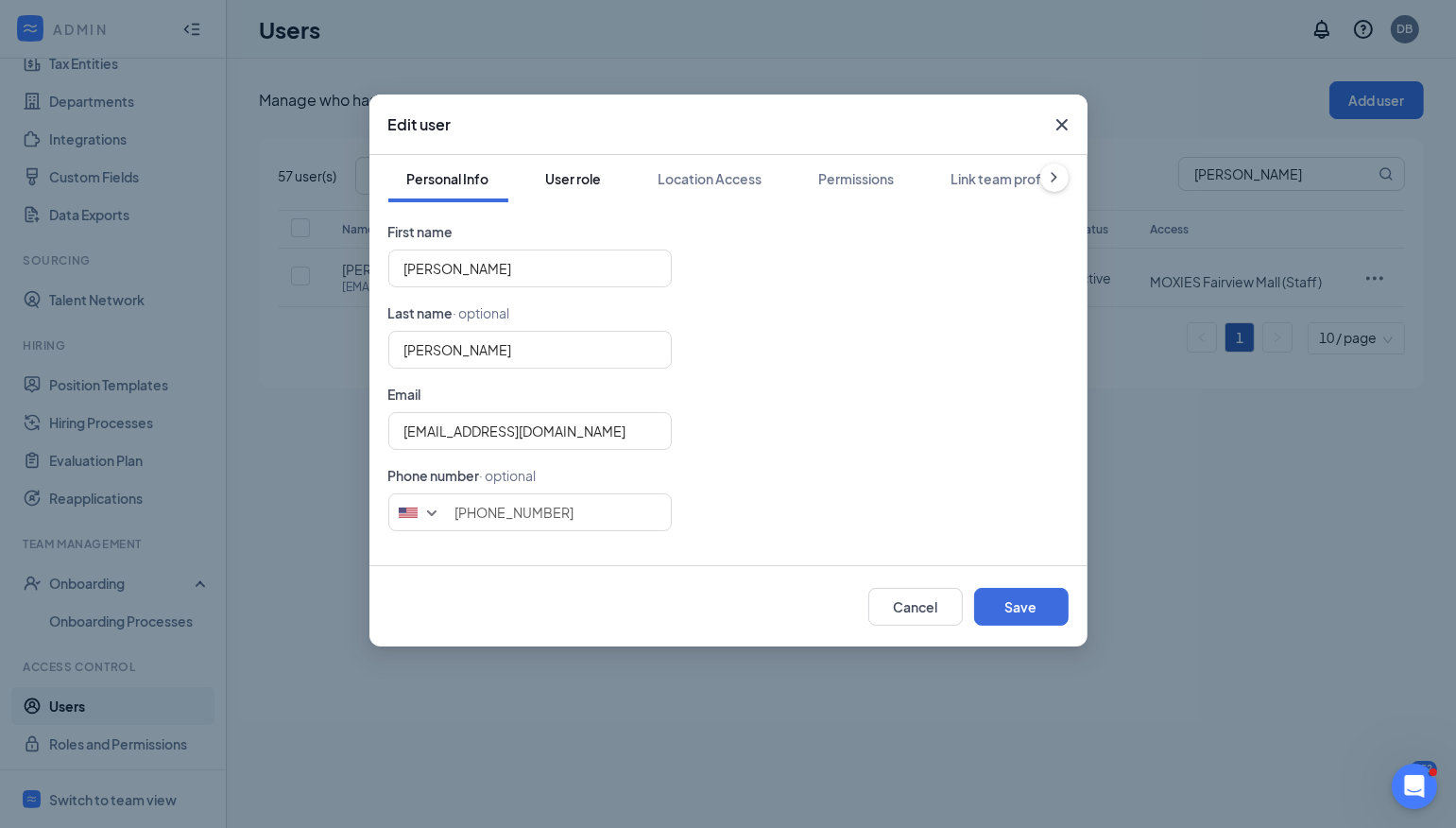
click at [577, 178] on div "User role" at bounding box center [574, 178] width 55 height 19
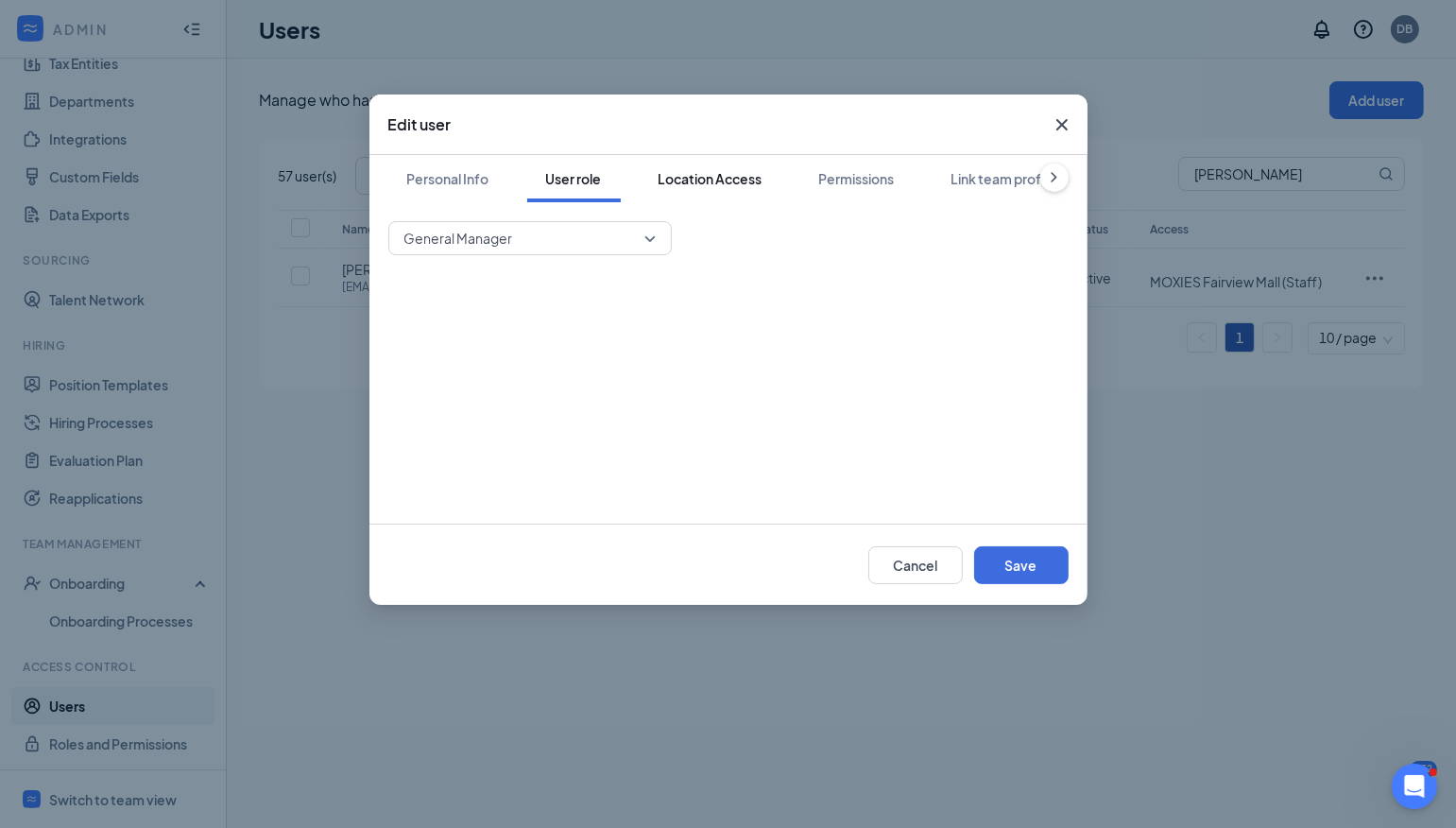
click at [690, 178] on div "Location Access" at bounding box center [710, 178] width 104 height 19
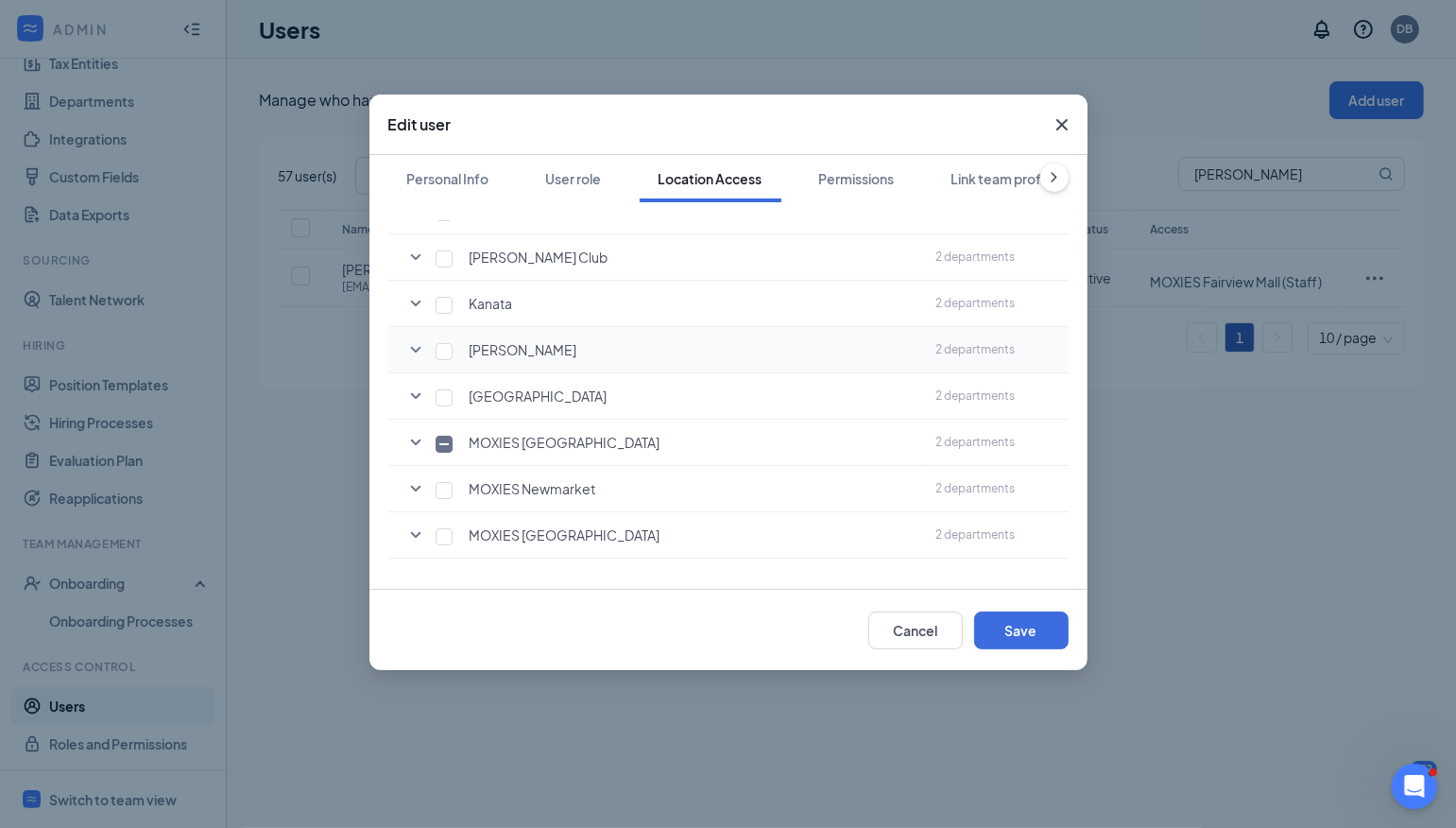
scroll to position [220, 0]
click at [414, 439] on icon "SmallChevronDown" at bounding box center [415, 441] width 23 height 23
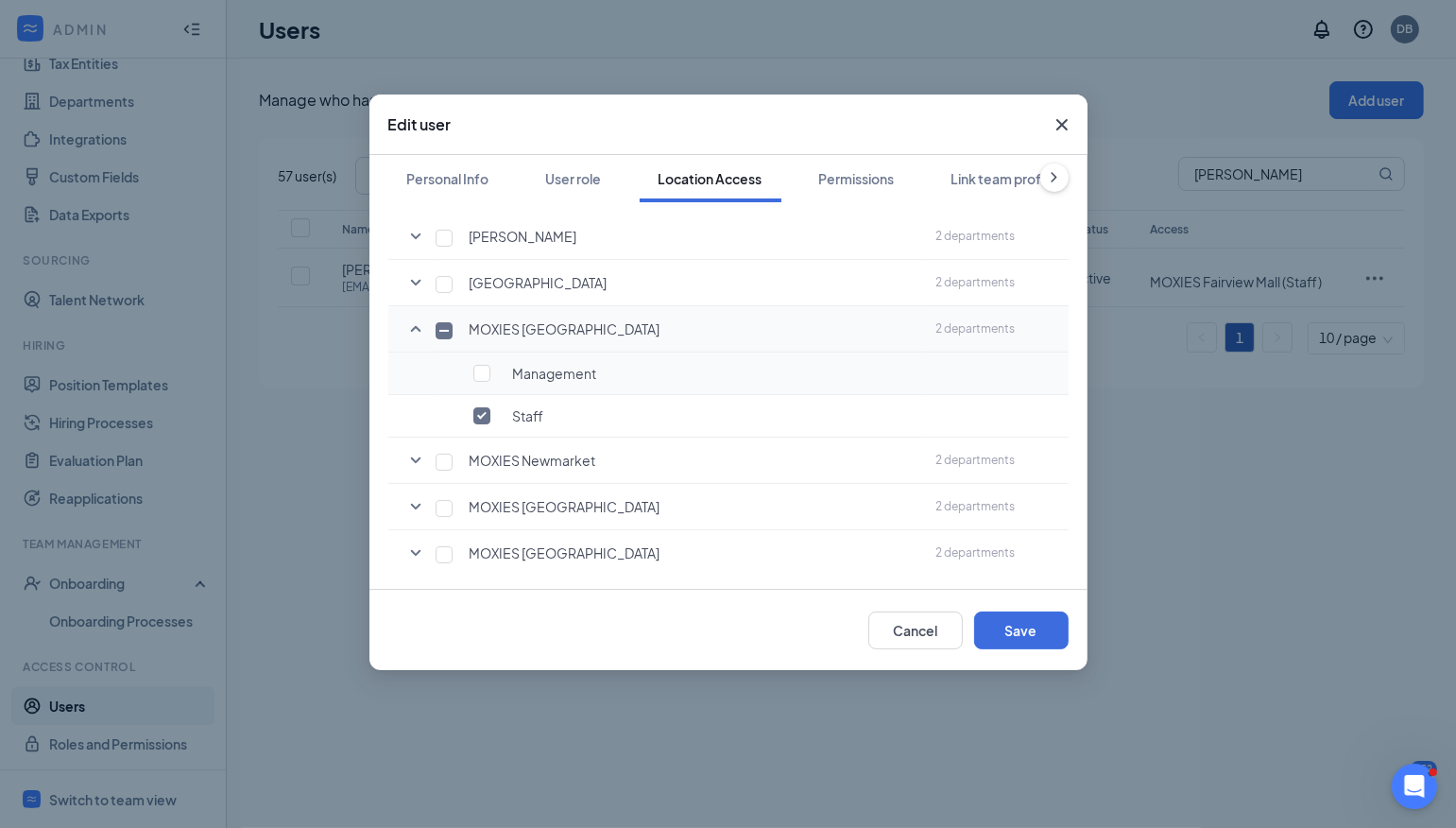
scroll to position [332, 0]
click at [489, 367] on input "checkbox" at bounding box center [481, 372] width 17 height 17
checkbox input "true"
click at [1035, 632] on button "Save" at bounding box center [1021, 630] width 94 height 38
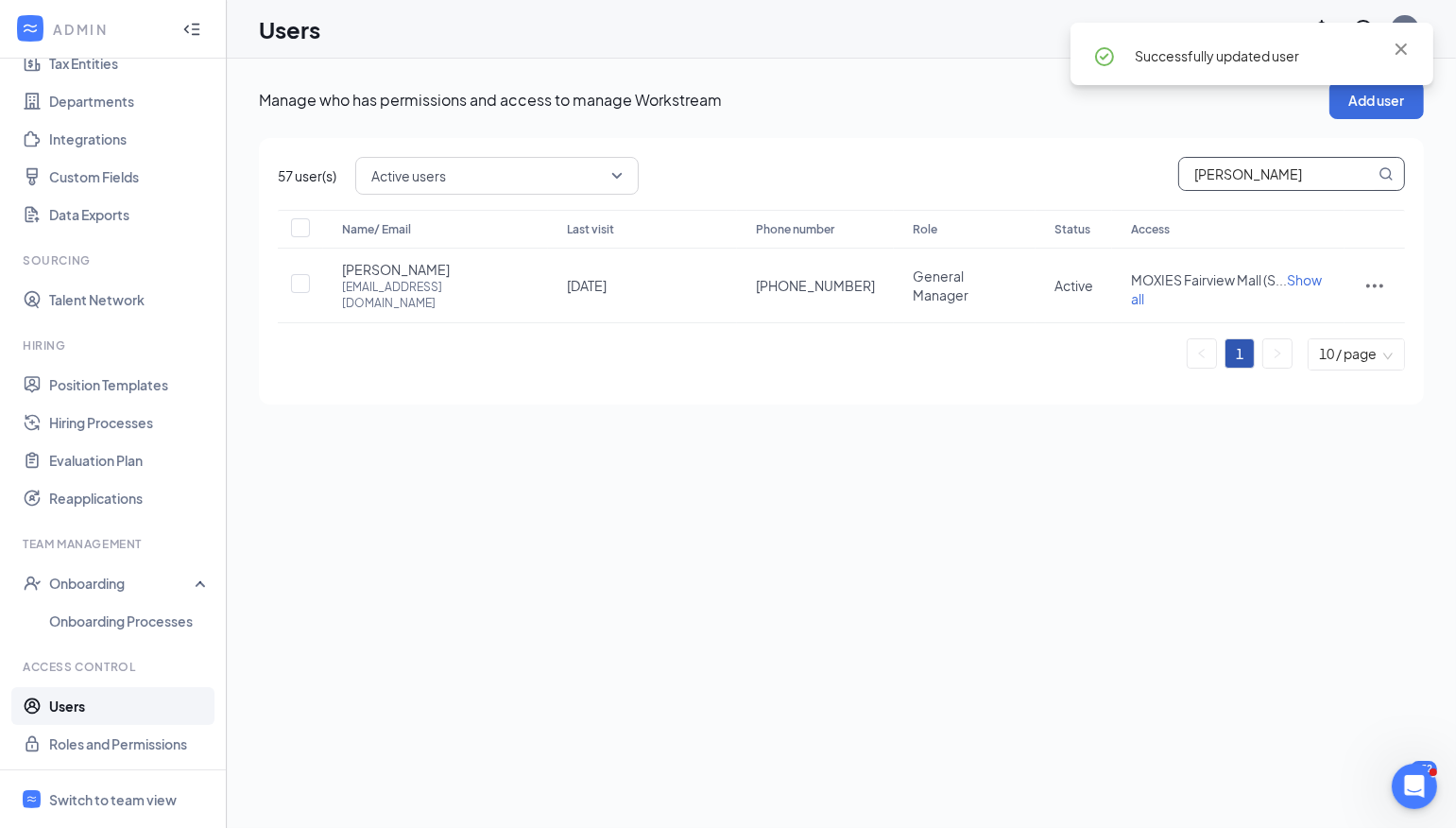
drag, startPoint x: 1283, startPoint y: 173, endPoint x: 1024, endPoint y: 145, distance: 260.5
click at [1024, 145] on div "57 user(s) Active users [PERSON_NAME] Name/ Email Last visit Phone number Role …" at bounding box center [841, 270] width 1164 height 266
type input "aaro"
checkbox input "true"
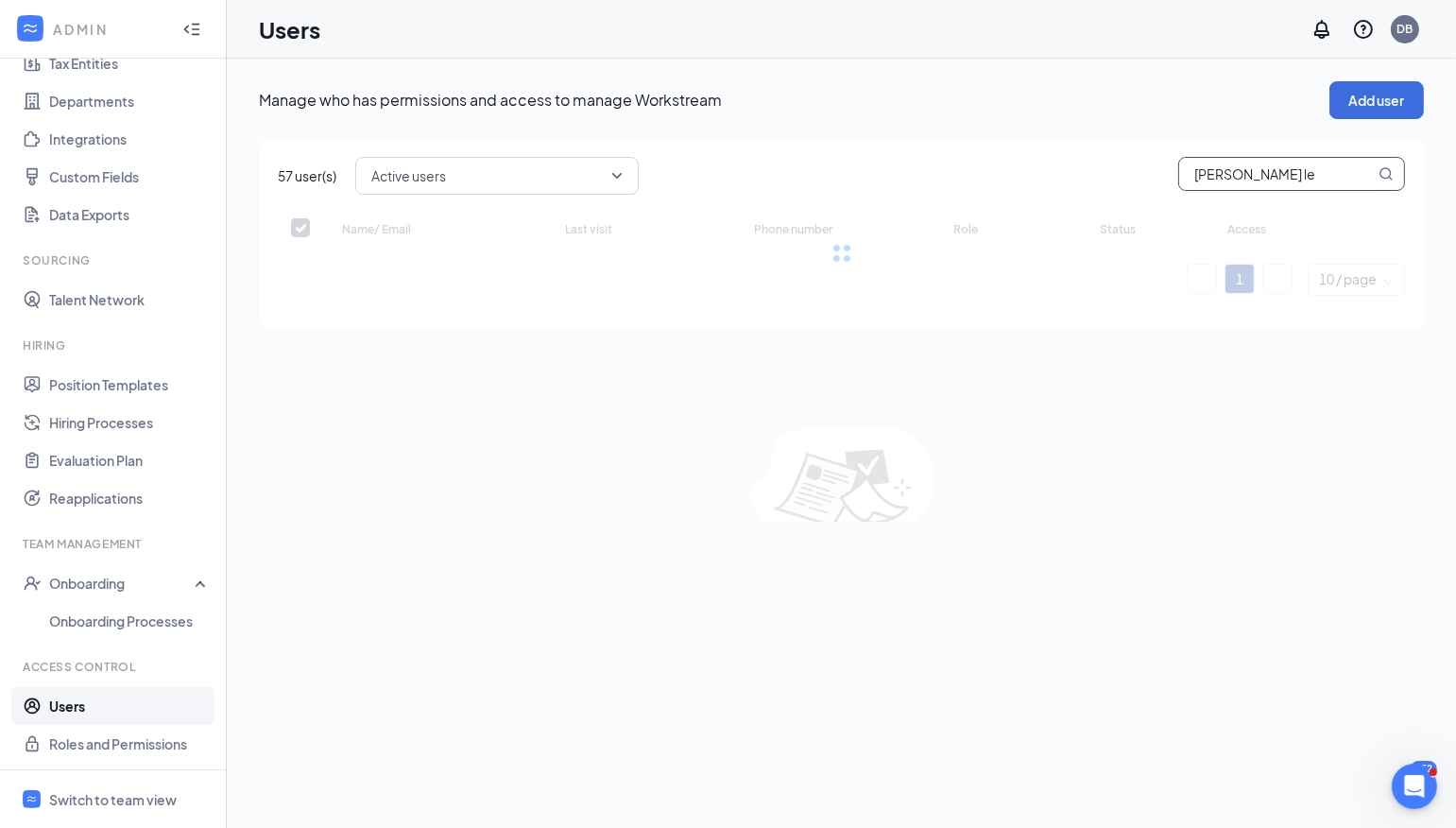
type input "[PERSON_NAME]"
checkbox input "false"
type input "[PERSON_NAME]"
checkbox input "false"
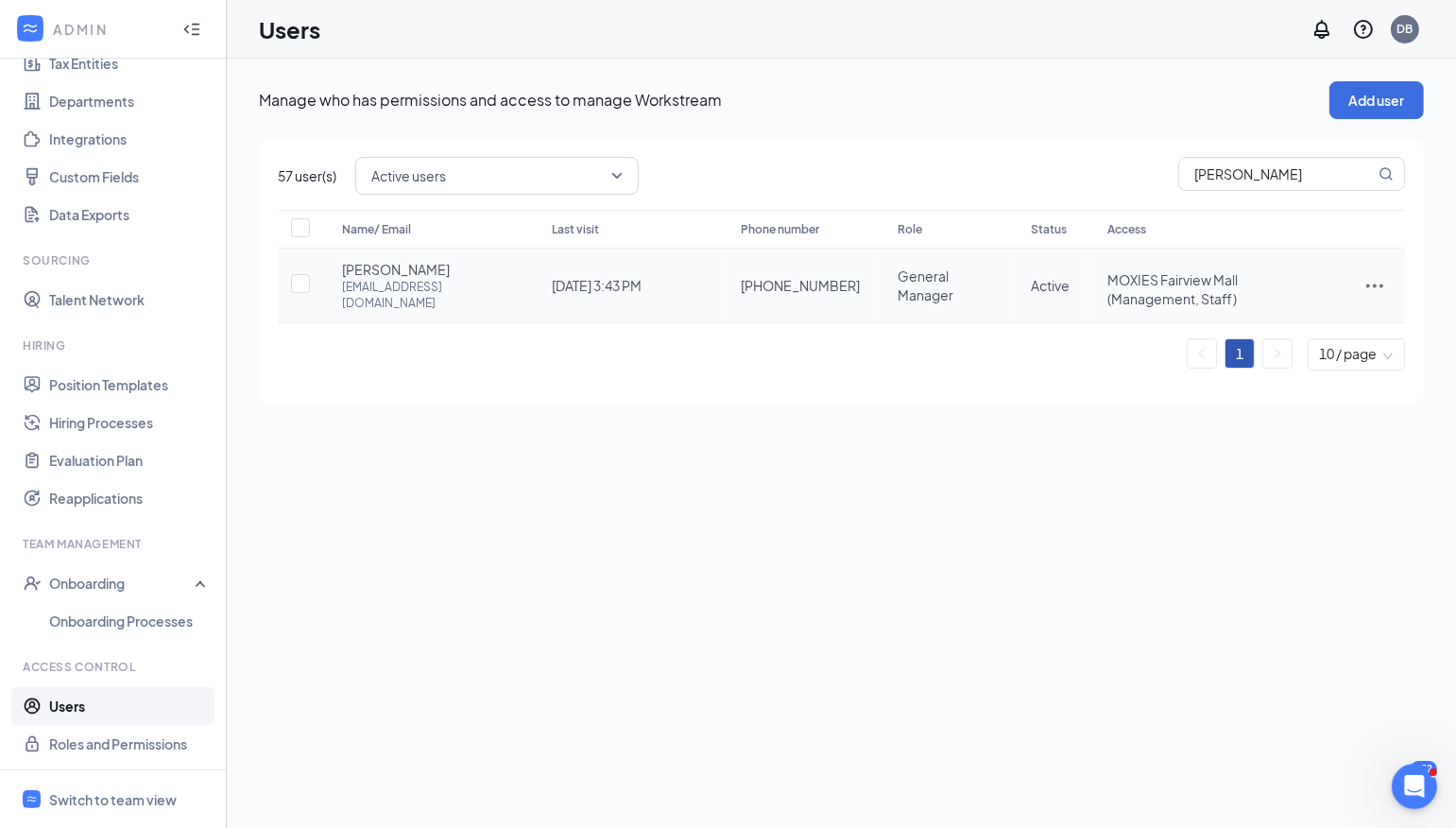
click at [1370, 279] on icon "ActionsIcon" at bounding box center [1374, 285] width 23 height 23
click at [1270, 308] on span "Edit user" at bounding box center [1280, 316] width 53 height 17
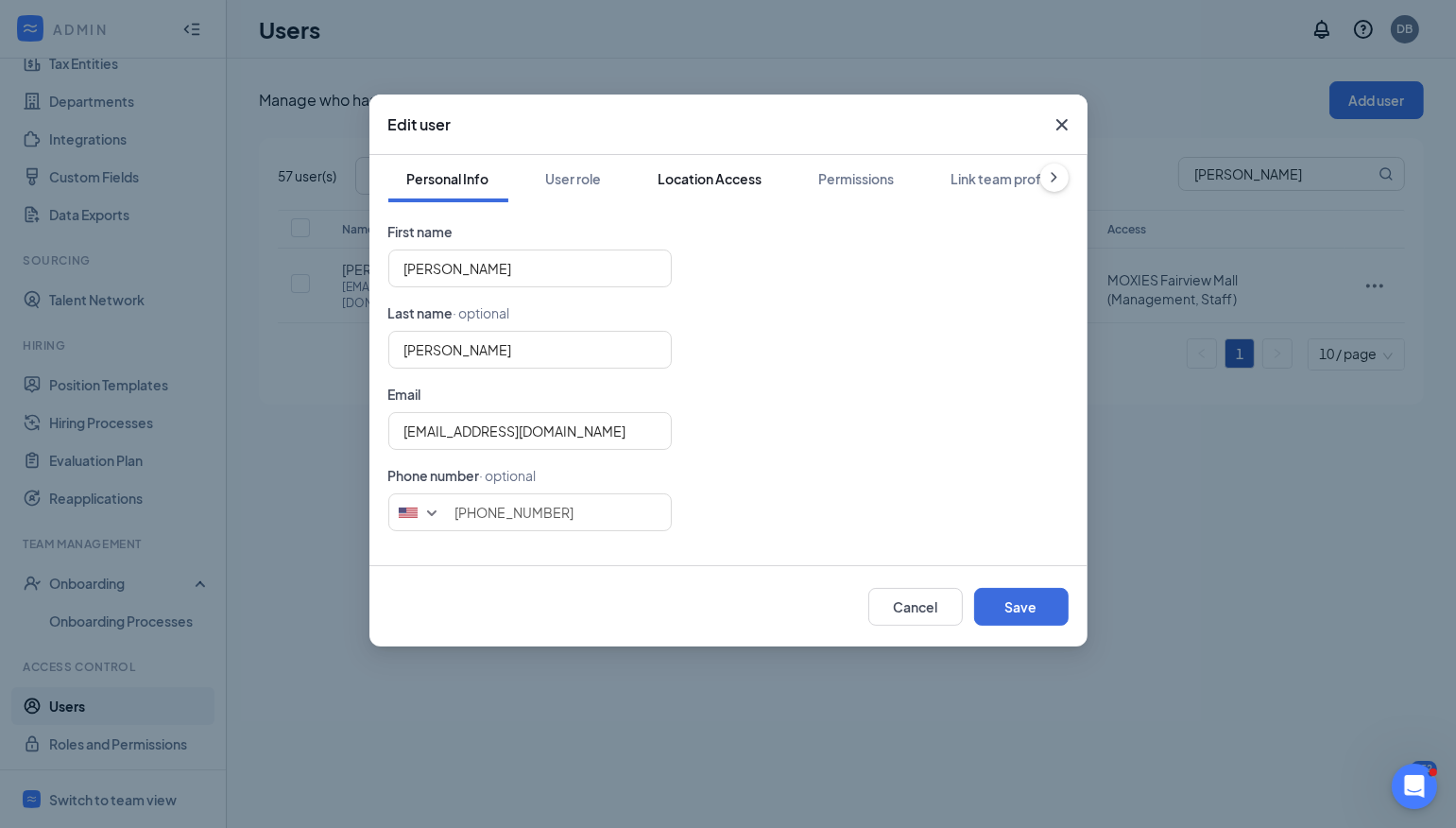
click at [735, 175] on div "Location Access" at bounding box center [710, 178] width 104 height 19
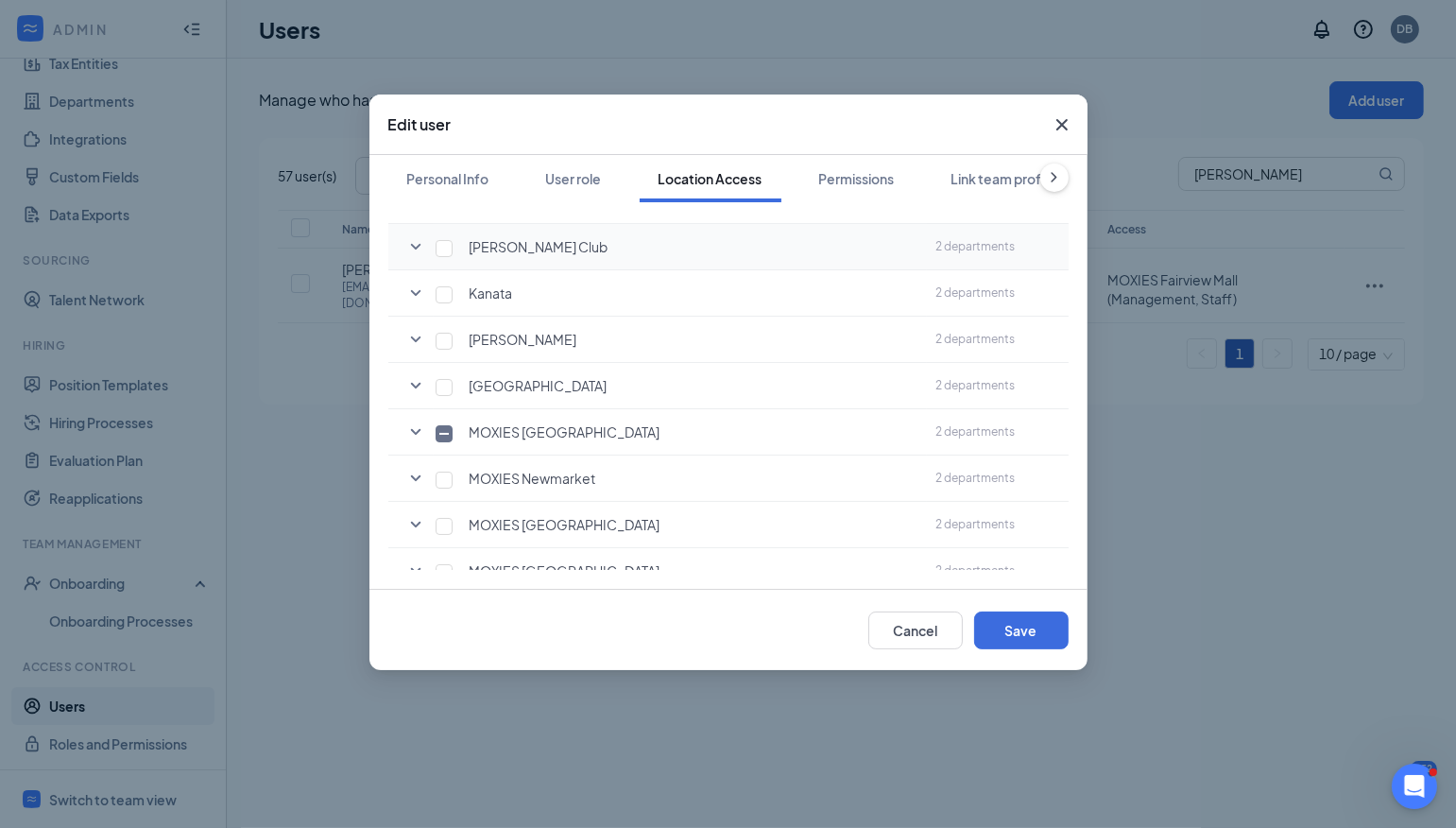
scroll to position [230, 0]
click at [417, 424] on icon "SmallChevronDown" at bounding box center [415, 430] width 23 height 23
click at [1032, 640] on button "Save" at bounding box center [1021, 630] width 94 height 38
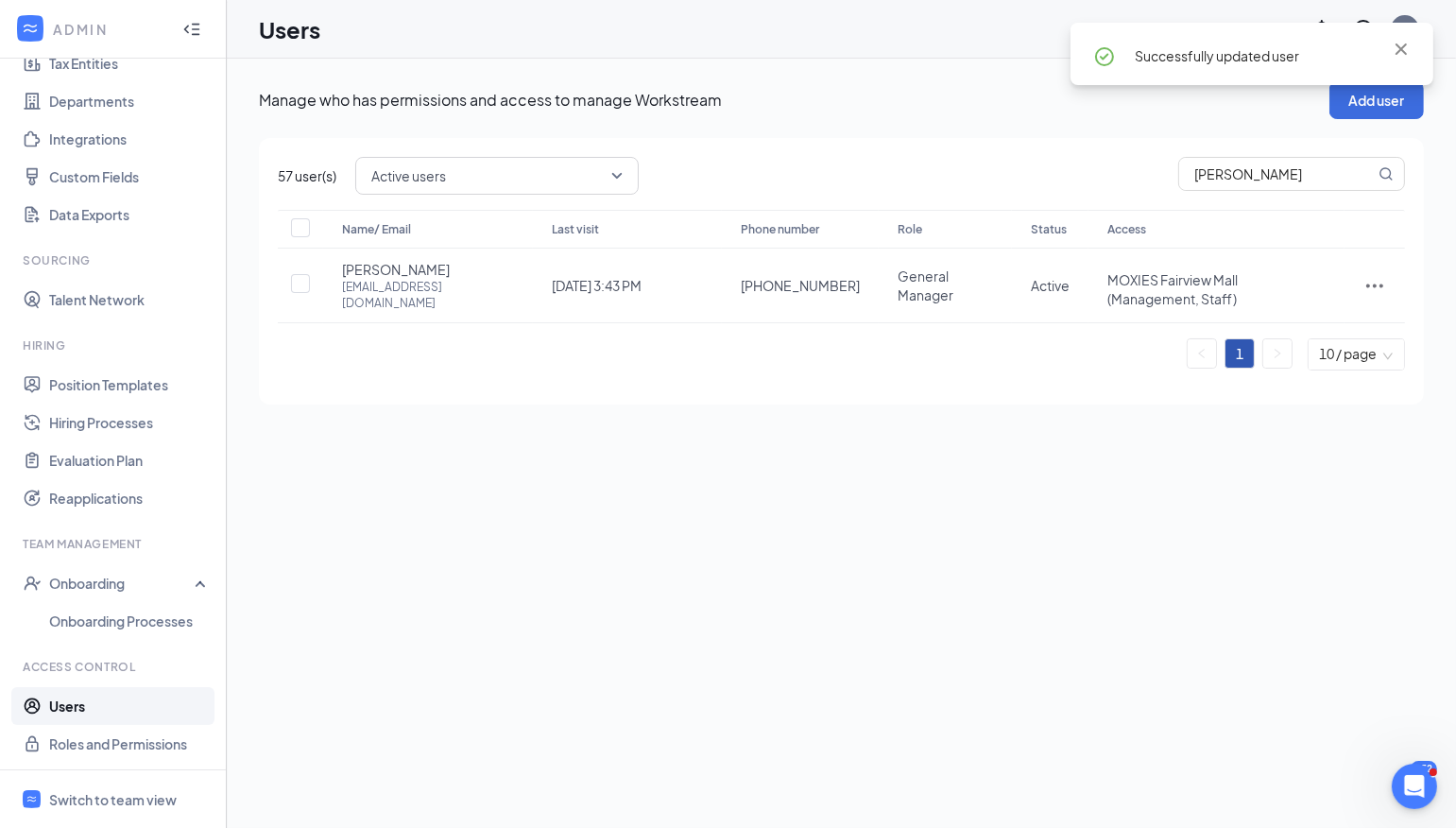
click at [1041, 92] on p "Manage who has permissions and access to manage Workstream" at bounding box center [794, 100] width 1070 height 21
click at [1381, 281] on icon "ActionsIcon" at bounding box center [1374, 285] width 23 height 23
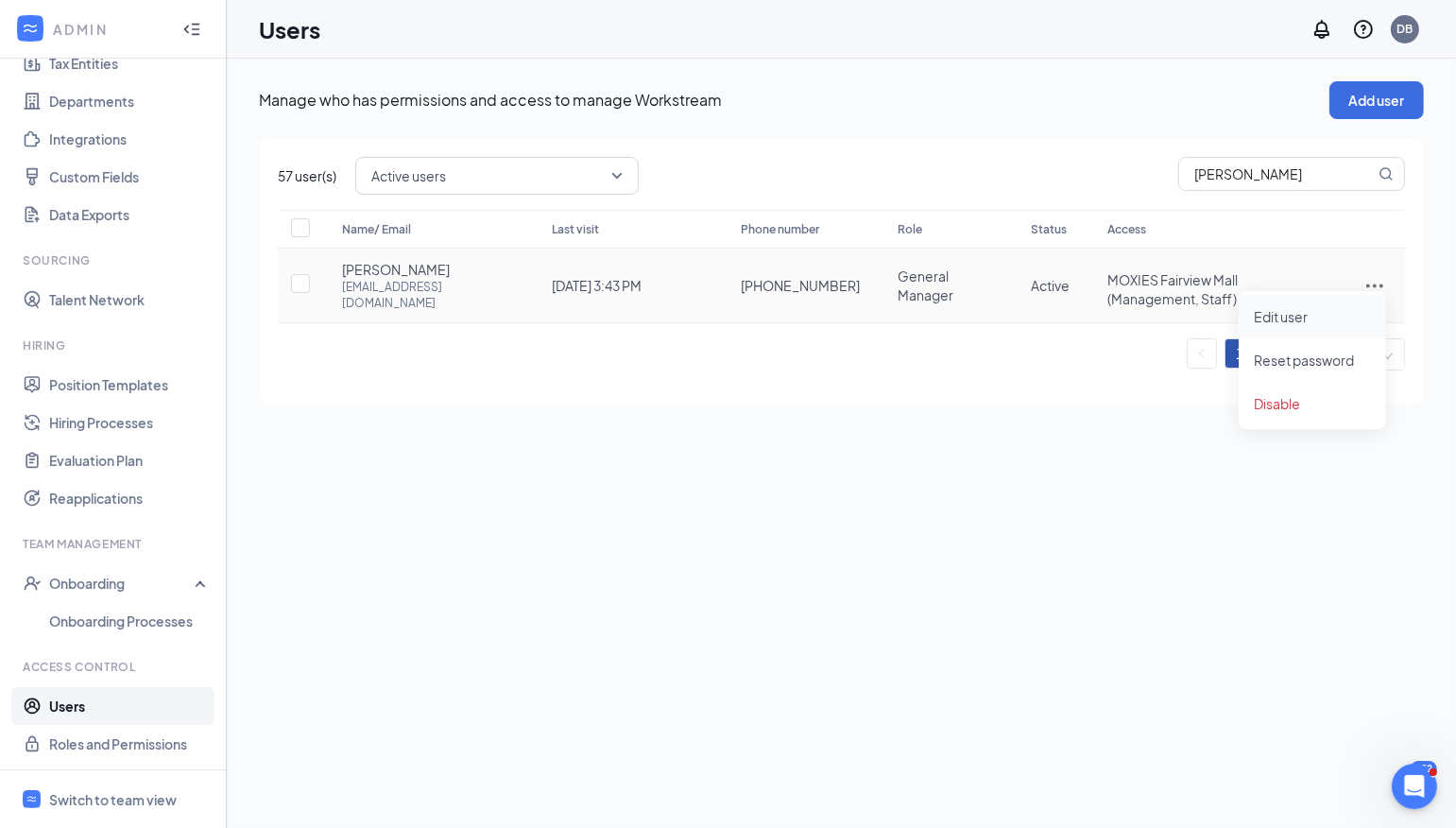
click at [1336, 312] on span "Edit user" at bounding box center [1312, 316] width 117 height 21
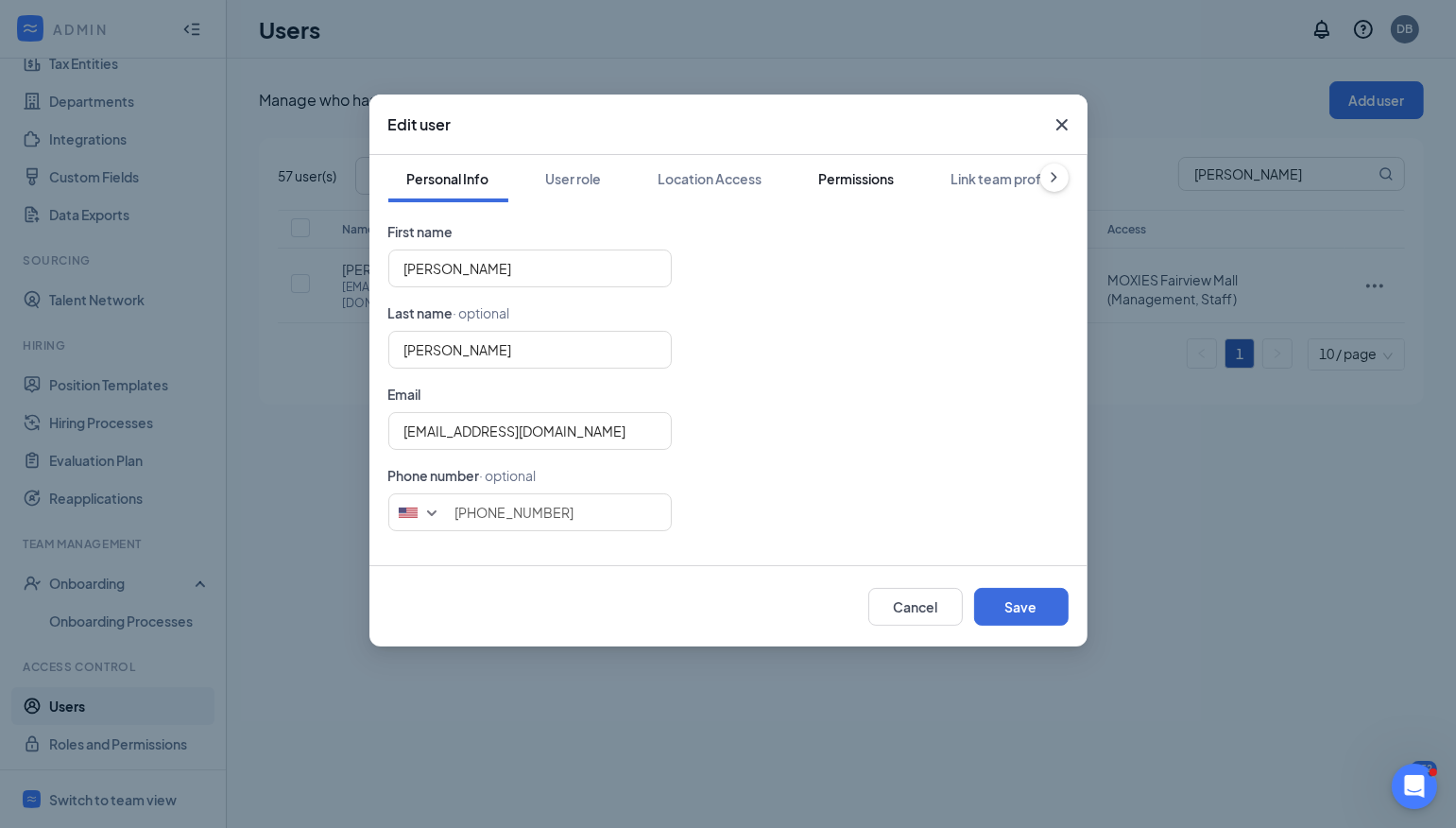
click at [879, 171] on div "Permissions" at bounding box center [857, 178] width 75 height 19
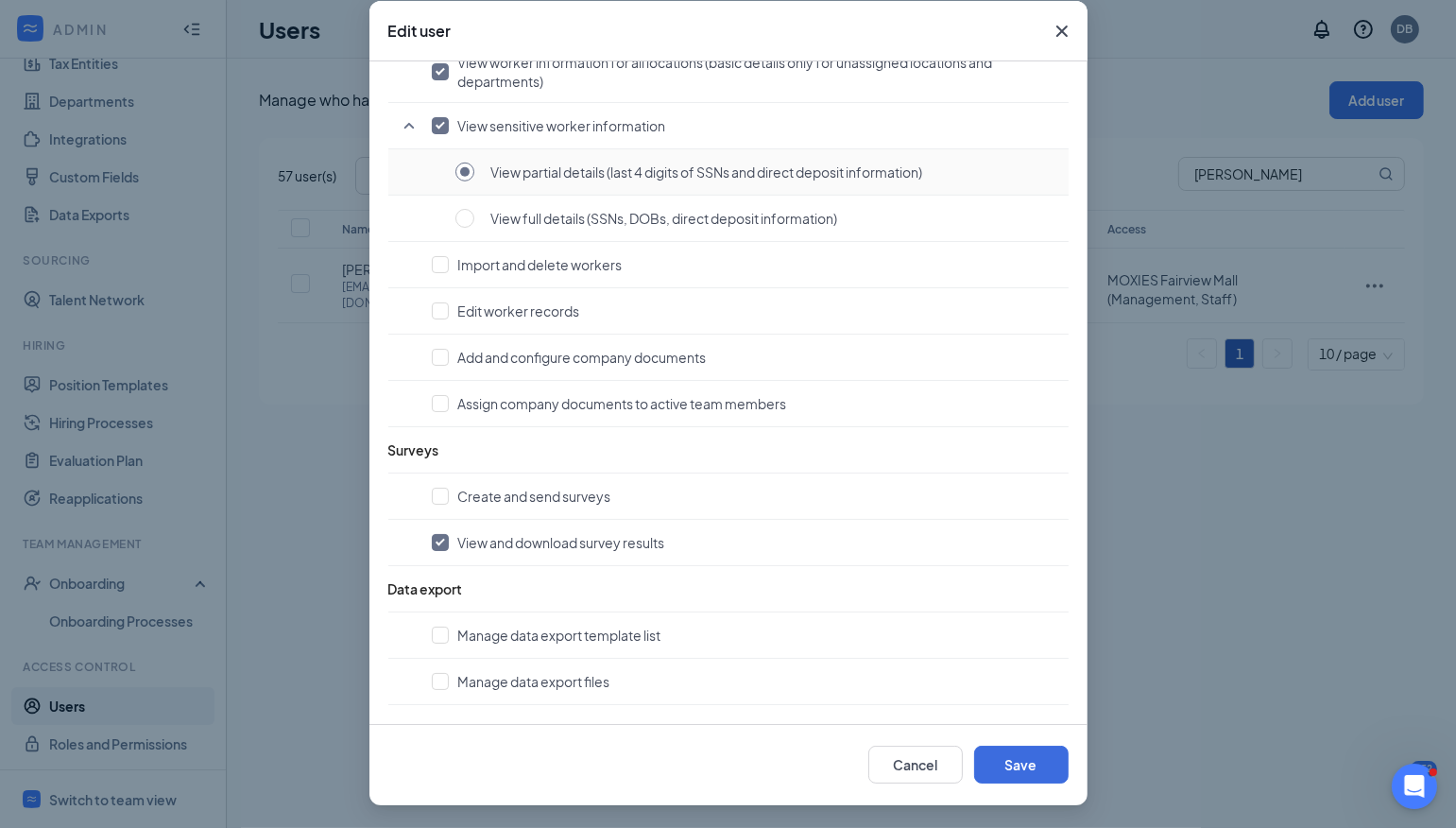
scroll to position [93, 0]
click at [1055, 30] on icon "Cross" at bounding box center [1061, 32] width 23 height 23
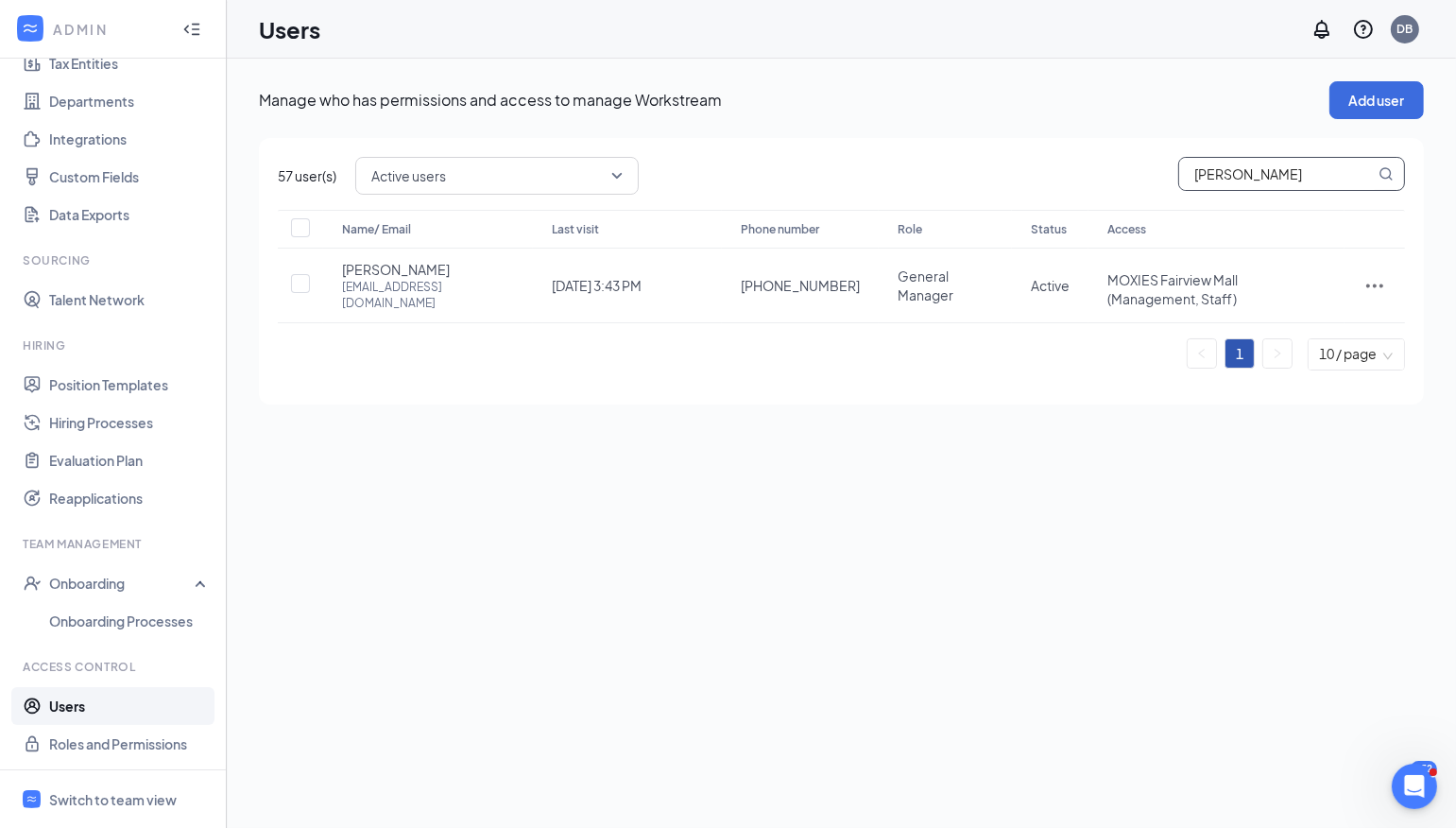
drag, startPoint x: 1284, startPoint y: 173, endPoint x: 878, endPoint y: 183, distance: 406.1
click at [892, 183] on div "Active users [PERSON_NAME]" at bounding box center [879, 176] width 1049 height 38
type input "[PERSON_NAME]"
checkbox input "true"
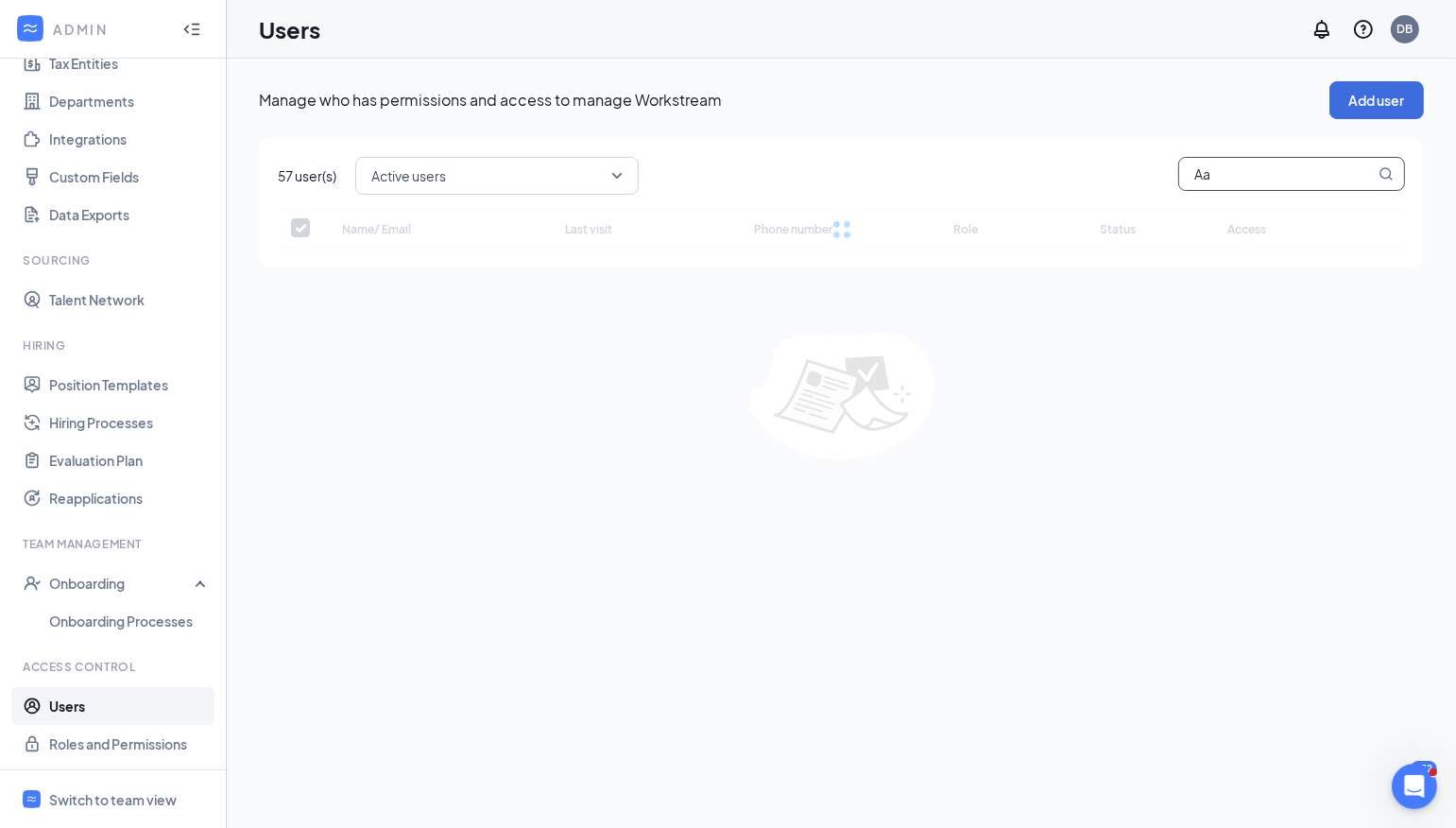
type input "A"
checkbox input "false"
type input "wo"
checkbox input "true"
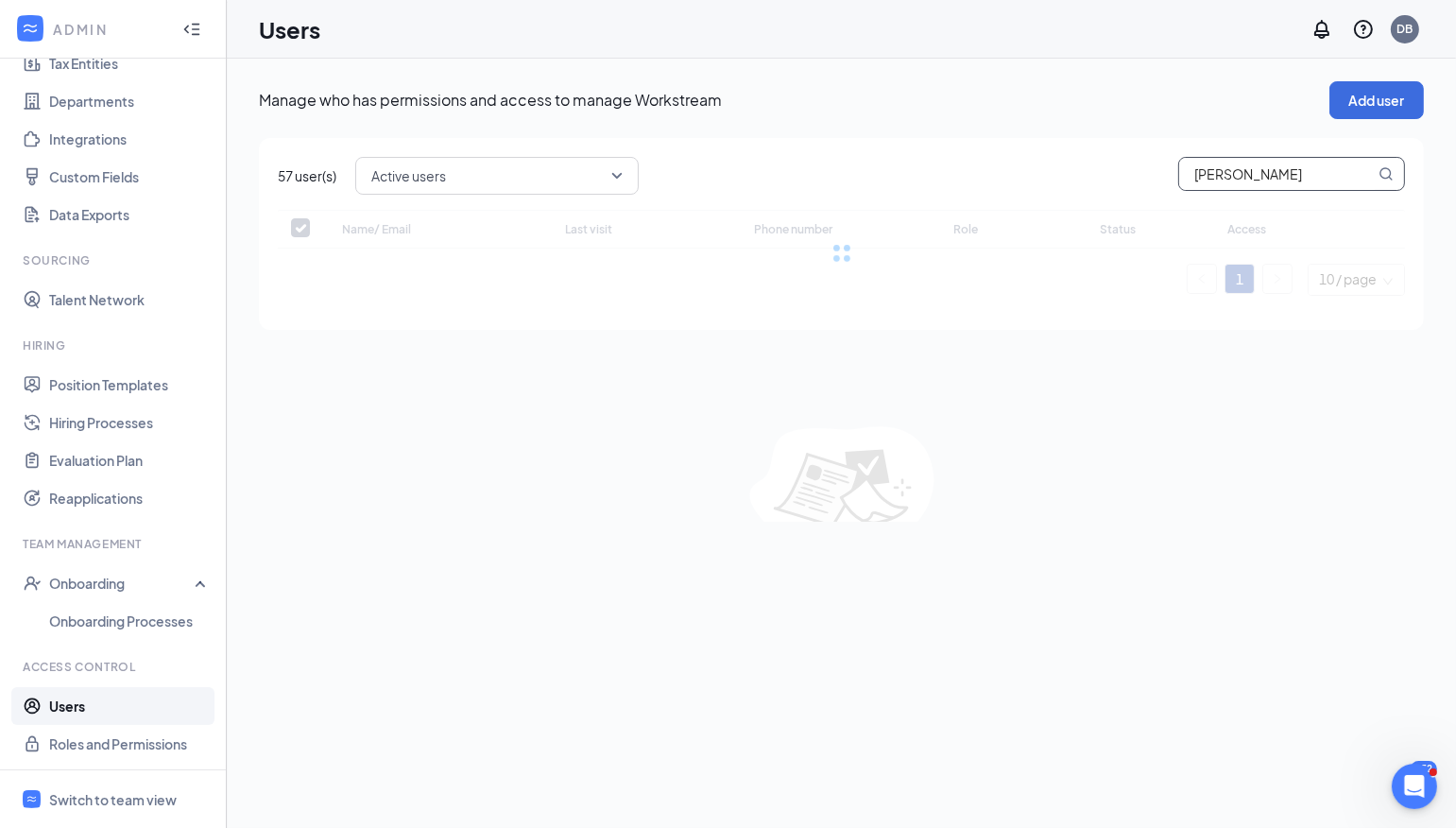
type input "[PERSON_NAME]"
checkbox input "false"
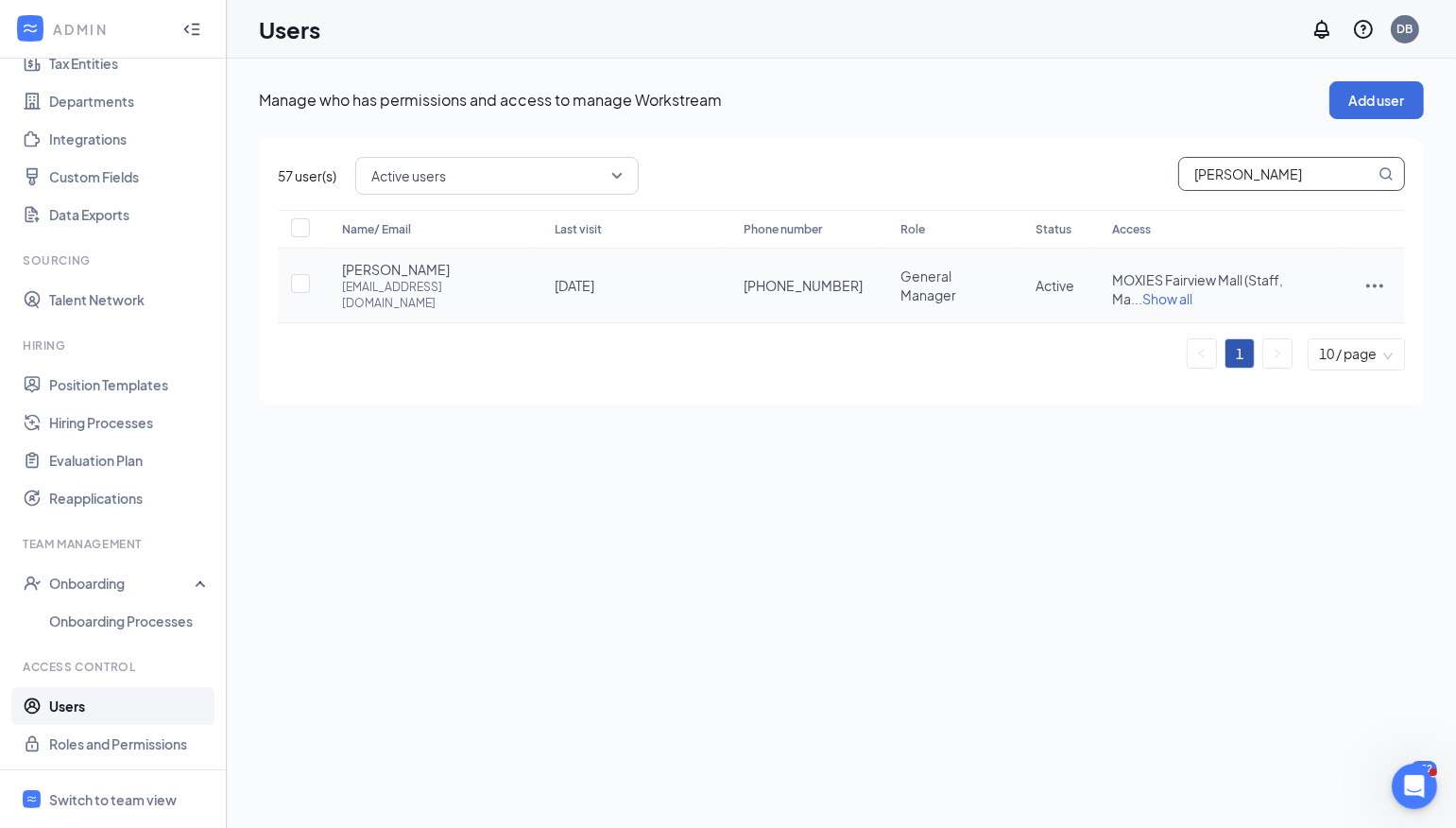
click at [1369, 284] on icon "ActionsIcon" at bounding box center [1374, 286] width 17 height 4
click at [1290, 313] on span "Edit user" at bounding box center [1281, 316] width 53 height 17
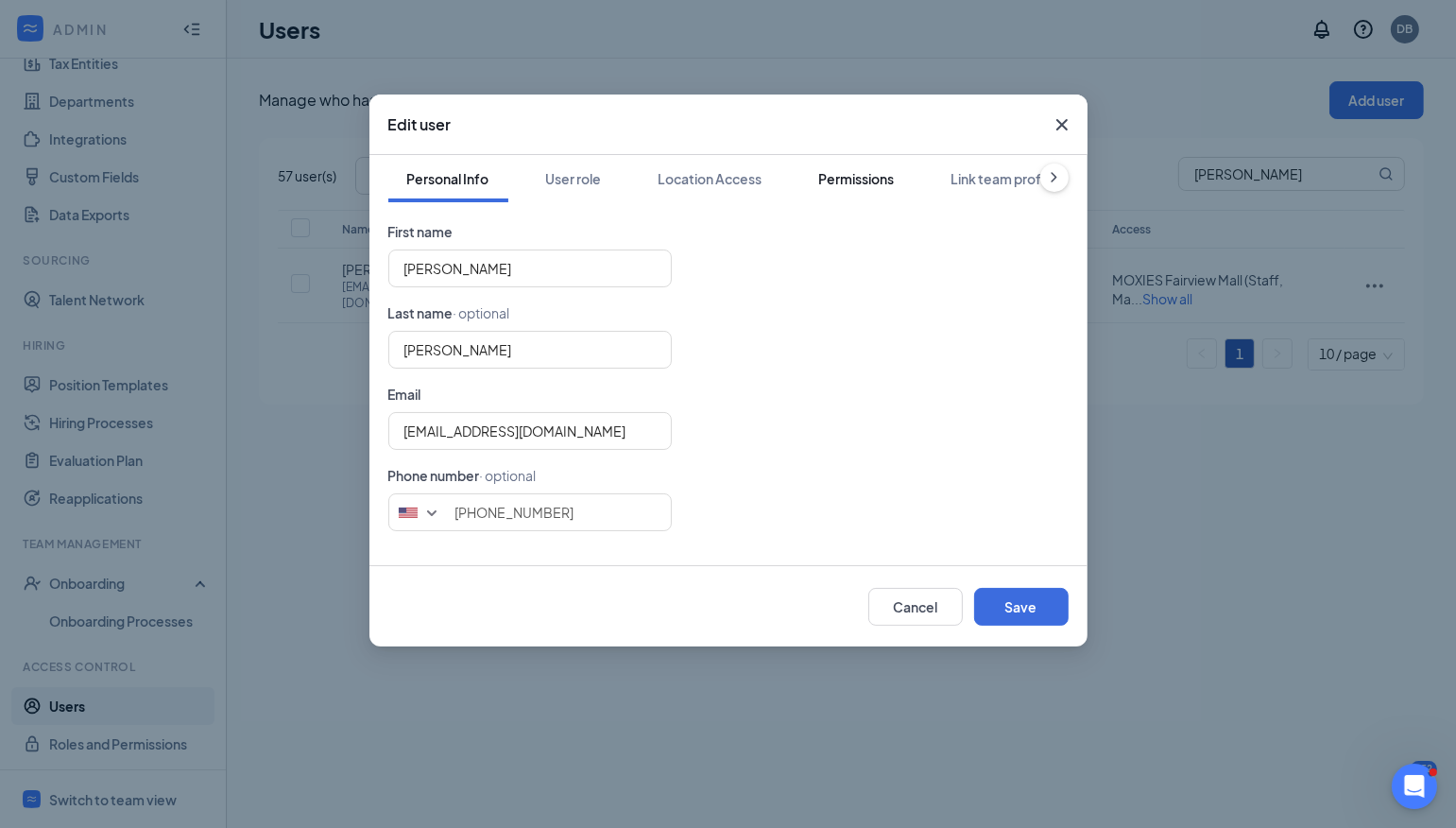
click at [911, 173] on button "Permissions" at bounding box center [857, 179] width 114 height 47
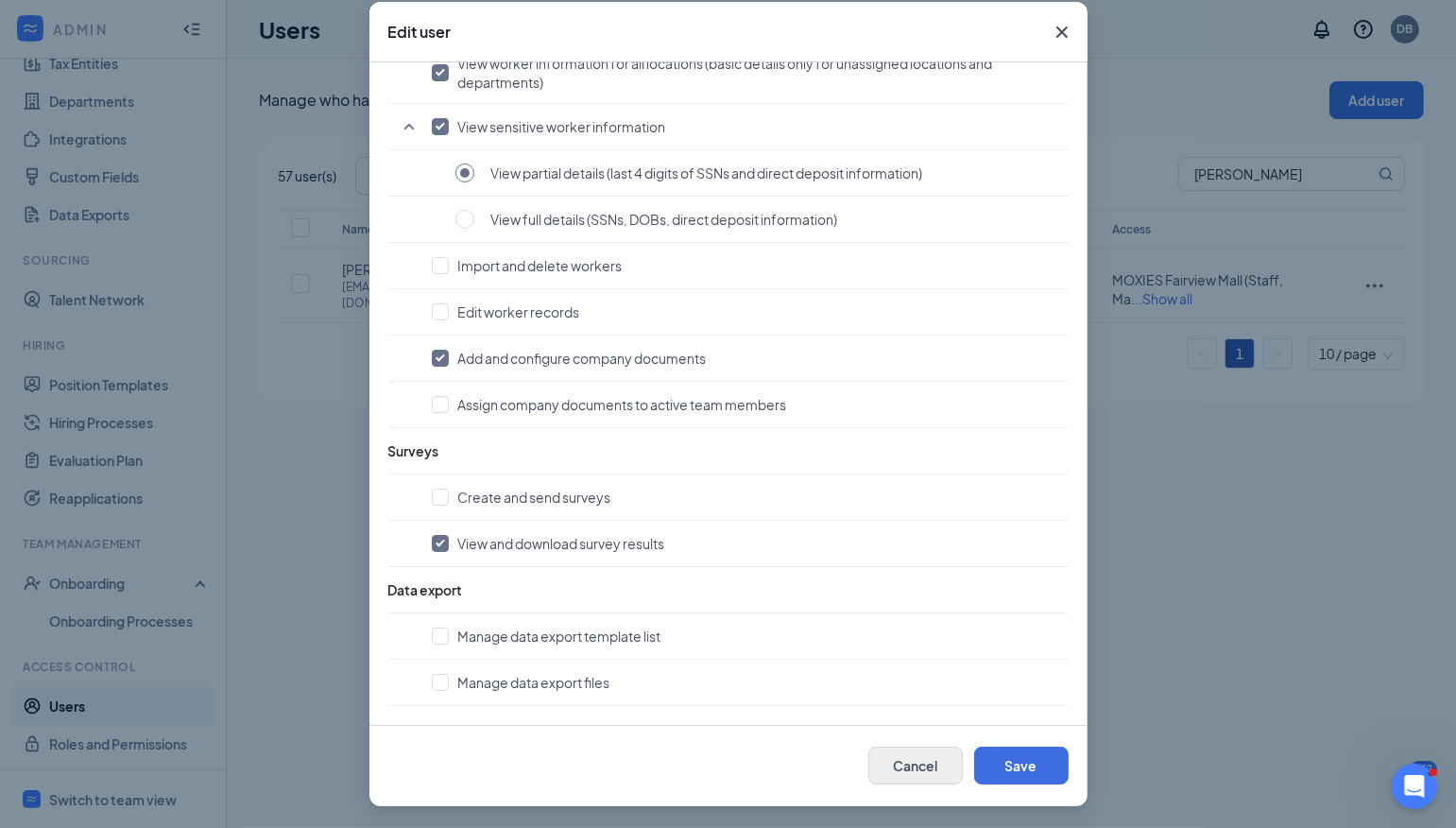
click at [923, 767] on button "Cancel" at bounding box center [915, 765] width 94 height 38
